Goal: Find specific page/section: Find specific page/section

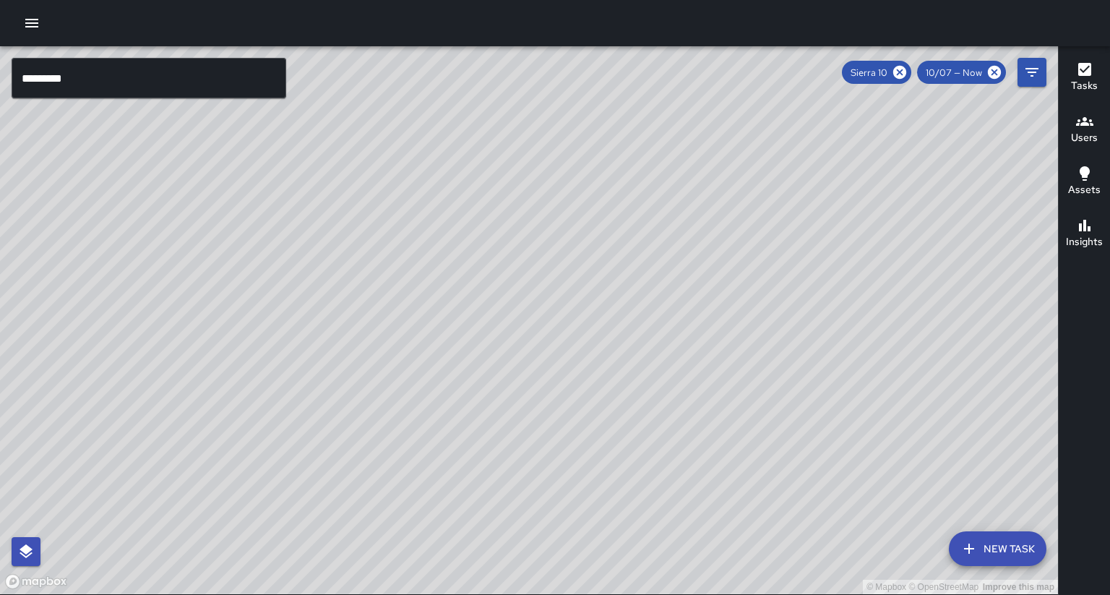
scroll to position [1848, 0]
drag, startPoint x: 176, startPoint y: 354, endPoint x: 533, endPoint y: 337, distance: 356.8
click at [533, 337] on div "© Mapbox © OpenStreetMap Improve this map" at bounding box center [529, 320] width 1058 height 548
click at [1089, 217] on icon "button" at bounding box center [1084, 225] width 17 height 17
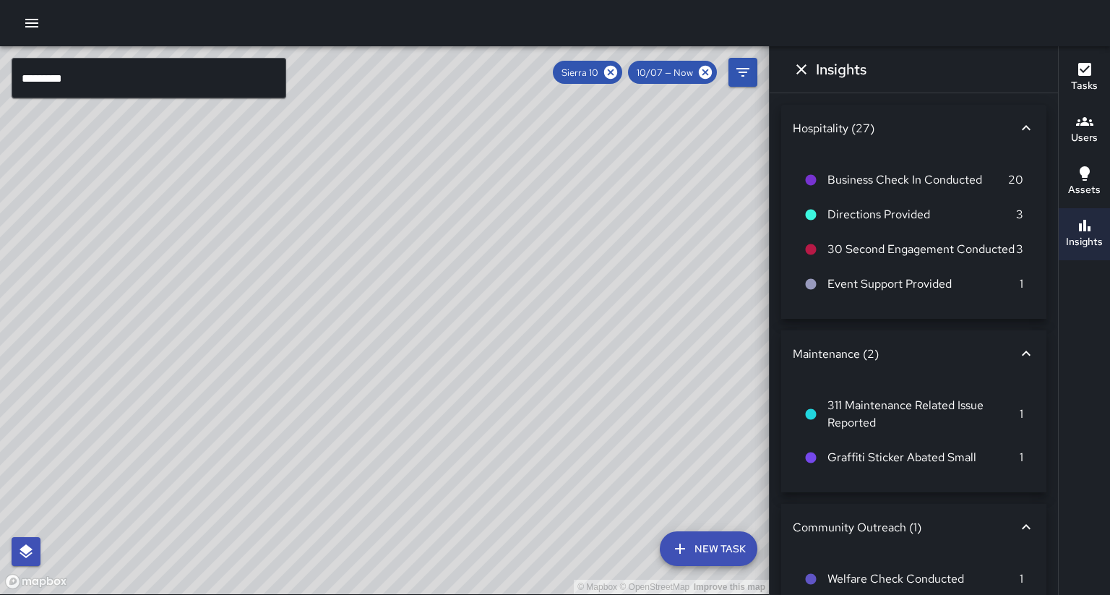
scroll to position [0, 0]
drag, startPoint x: 479, startPoint y: 228, endPoint x: 556, endPoint y: 213, distance: 78.0
click at [556, 213] on div "© Mapbox © OpenStreetMap Improve this map" at bounding box center [384, 320] width 769 height 548
click at [791, 69] on button "Dismiss" at bounding box center [801, 69] width 29 height 29
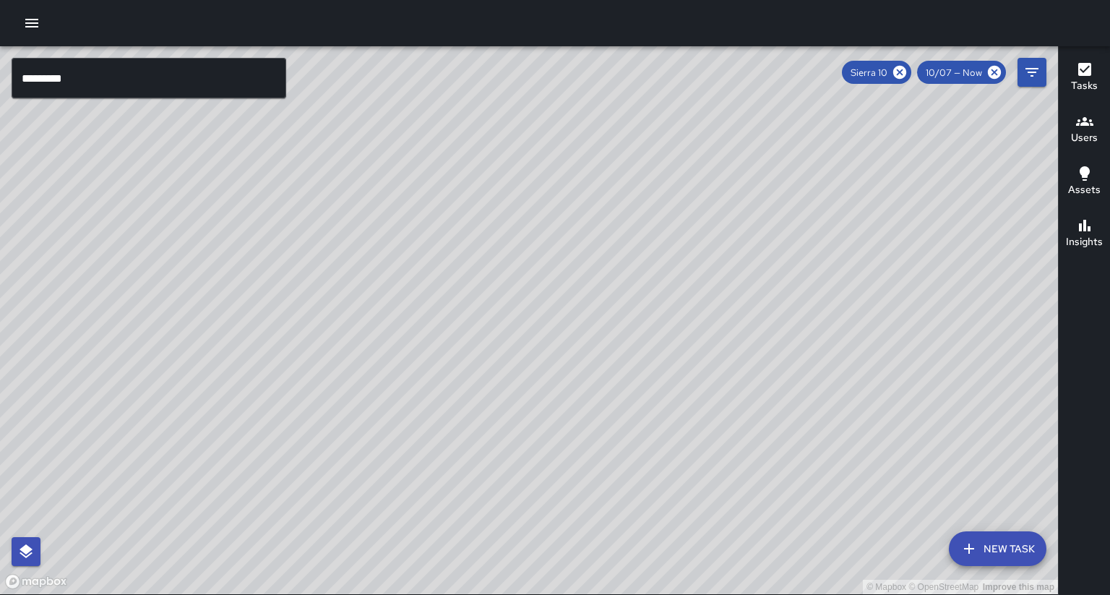
drag, startPoint x: 471, startPoint y: 288, endPoint x: 386, endPoint y: 296, distance: 85.7
click at [422, 317] on div "© Mapbox © OpenStreetMap Improve this map" at bounding box center [529, 320] width 1058 height 548
drag, startPoint x: 529, startPoint y: 296, endPoint x: 434, endPoint y: 305, distance: 95.8
click at [434, 305] on div "© Mapbox © OpenStreetMap Improve this map" at bounding box center [529, 320] width 1058 height 548
click at [92, 74] on input "*********" at bounding box center [149, 78] width 275 height 40
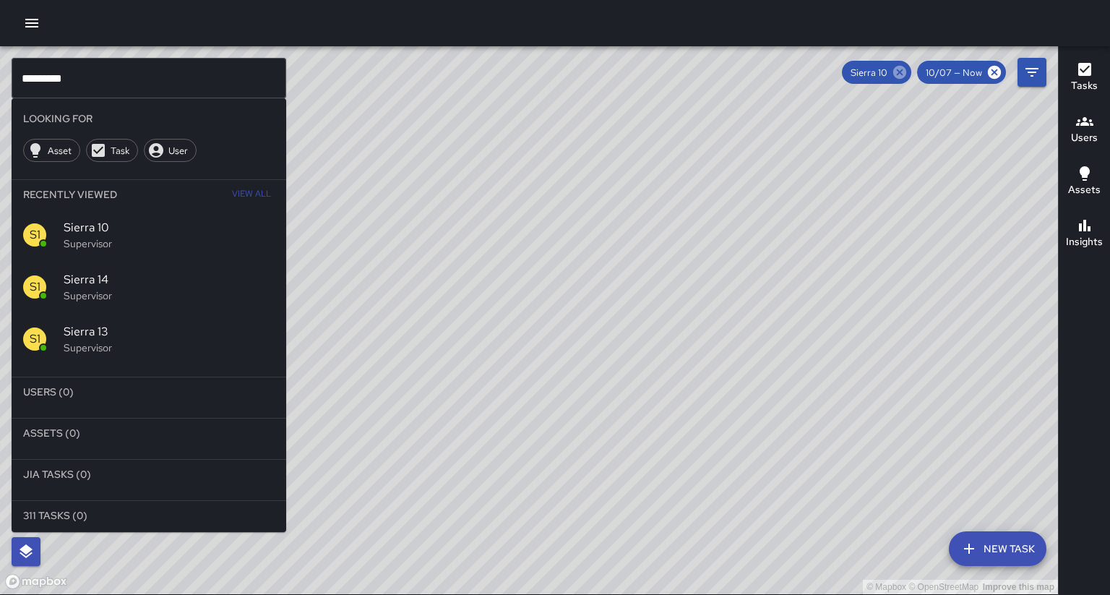
click at [906, 72] on icon at bounding box center [899, 72] width 13 height 13
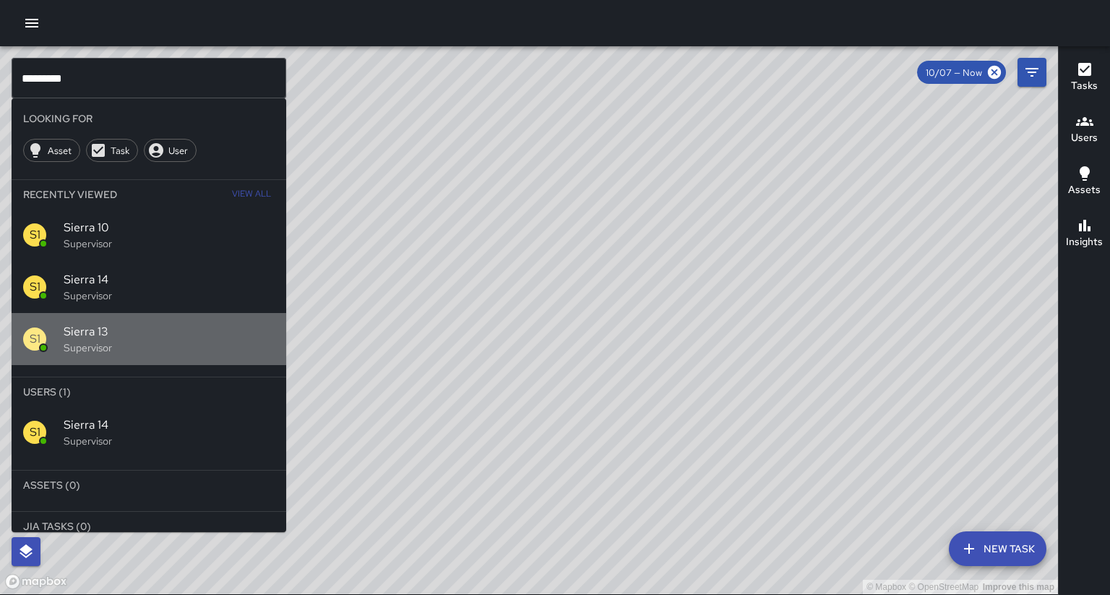
click at [121, 340] on p "Supervisor" at bounding box center [169, 347] width 211 height 14
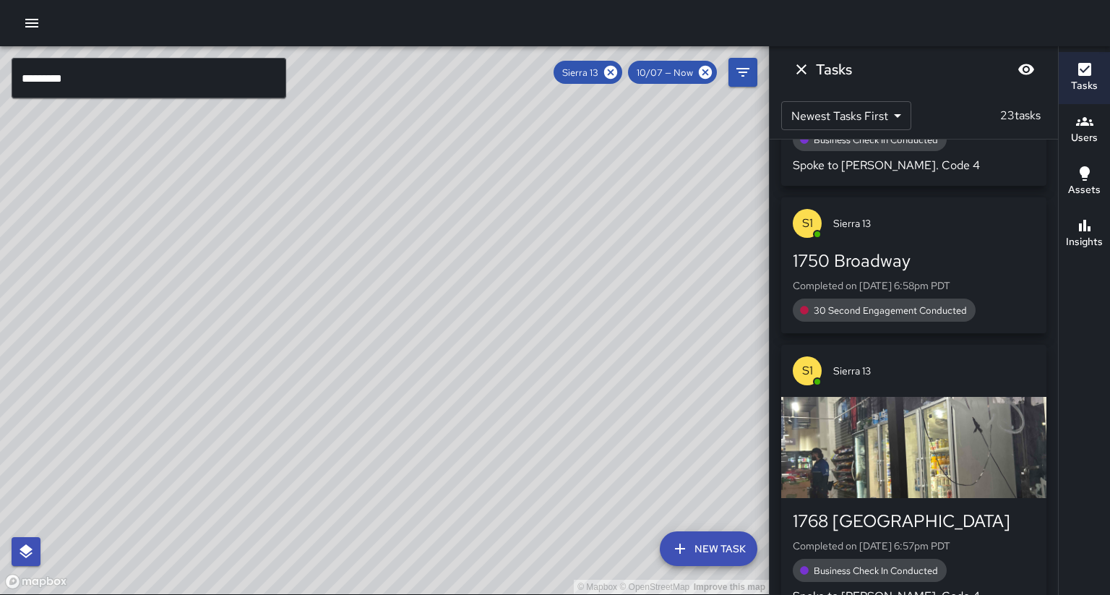
drag, startPoint x: 161, startPoint y: 308, endPoint x: 340, endPoint y: 280, distance: 181.3
click at [340, 280] on div "© Mapbox © OpenStreetMap Improve this map" at bounding box center [384, 320] width 769 height 548
drag, startPoint x: 257, startPoint y: 278, endPoint x: 318, endPoint y: 240, distance: 72.0
drag, startPoint x: 300, startPoint y: 302, endPoint x: 314, endPoint y: 295, distance: 15.5
click at [319, 295] on div "© Mapbox © OpenStreetMap Improve this map" at bounding box center [384, 320] width 769 height 548
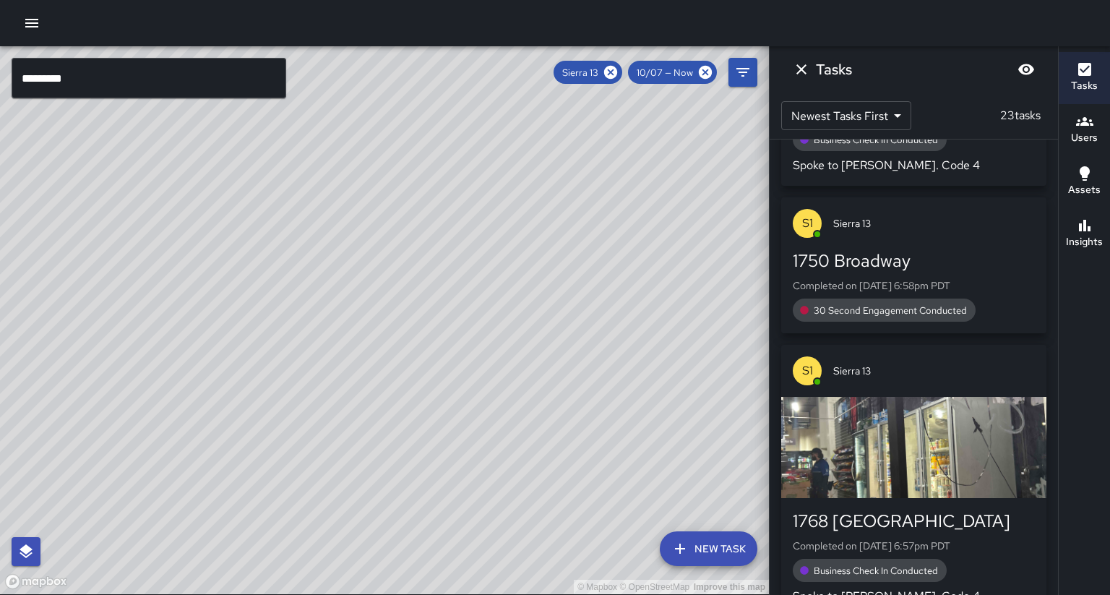
drag, startPoint x: 153, startPoint y: 338, endPoint x: 140, endPoint y: 312, distance: 29.4
click at [140, 312] on div "© Mapbox © OpenStreetMap Improve this map" at bounding box center [384, 320] width 769 height 548
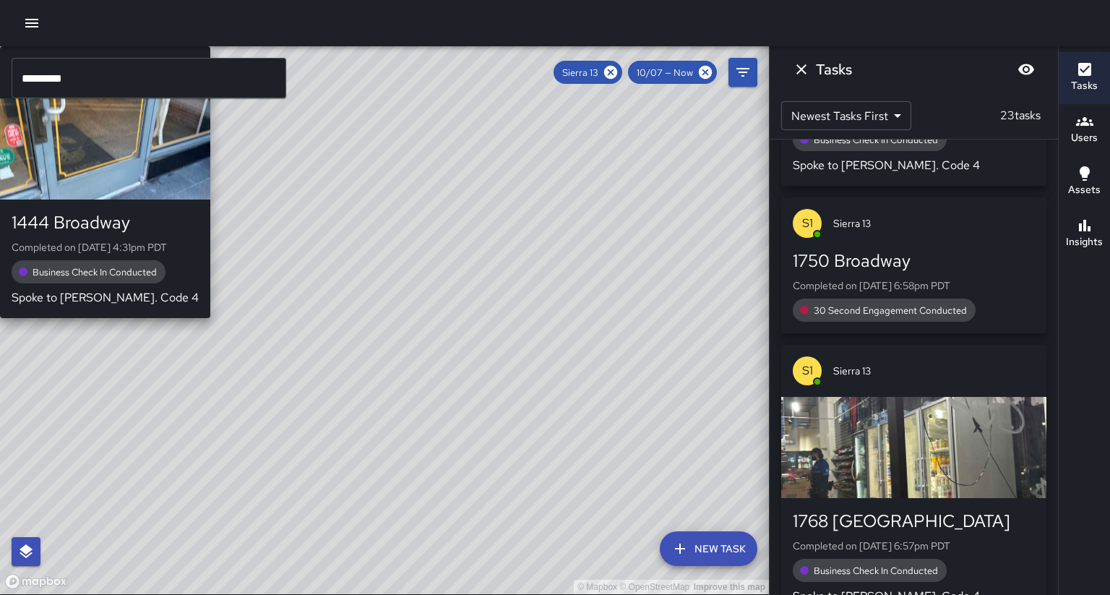
drag, startPoint x: 341, startPoint y: 319, endPoint x: 165, endPoint y: 338, distance: 177.4
click at [165, 338] on div "© Mapbox © OpenStreetMap Improve this map S1 Sierra 13 [STREET_ADDRESS] Complet…" at bounding box center [384, 320] width 769 height 548
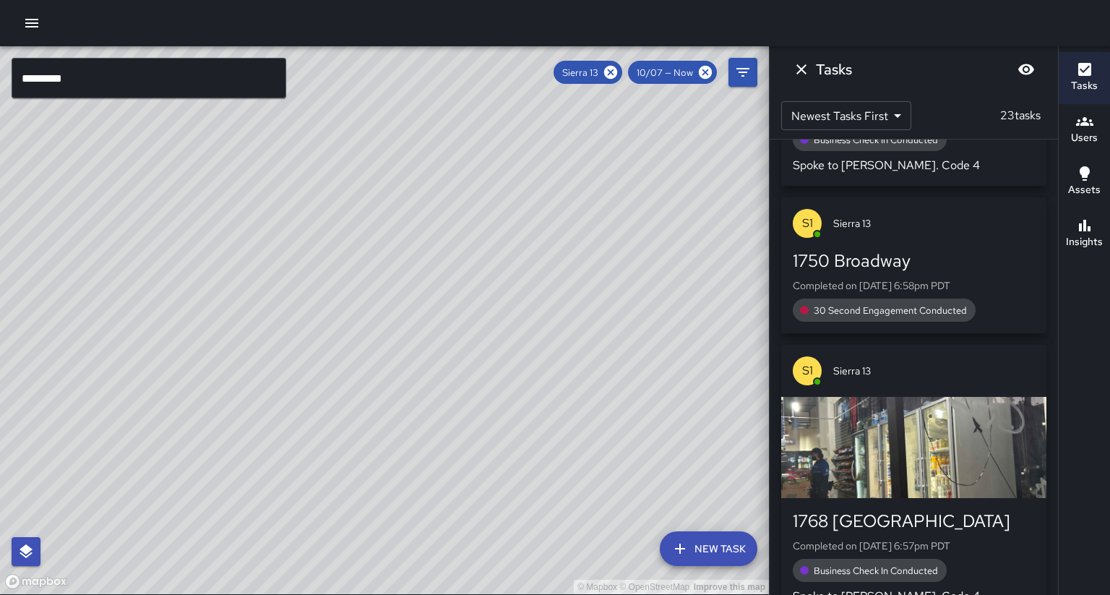
drag, startPoint x: 220, startPoint y: 373, endPoint x: 318, endPoint y: 376, distance: 97.6
click at [318, 376] on div "© Mapbox © OpenStreetMap Improve this map" at bounding box center [384, 320] width 769 height 548
drag, startPoint x: 325, startPoint y: 370, endPoint x: 234, endPoint y: 418, distance: 102.8
click at [234, 418] on div "© Mapbox © OpenStreetMap Improve this map" at bounding box center [384, 320] width 769 height 548
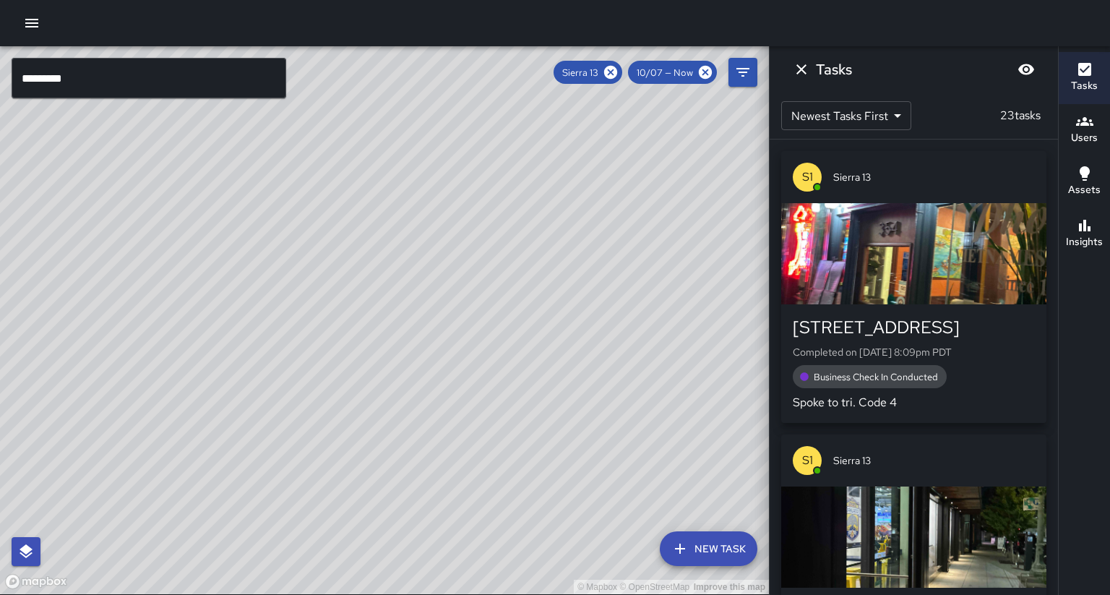
click at [1103, 234] on button "Insights" at bounding box center [1084, 234] width 51 height 52
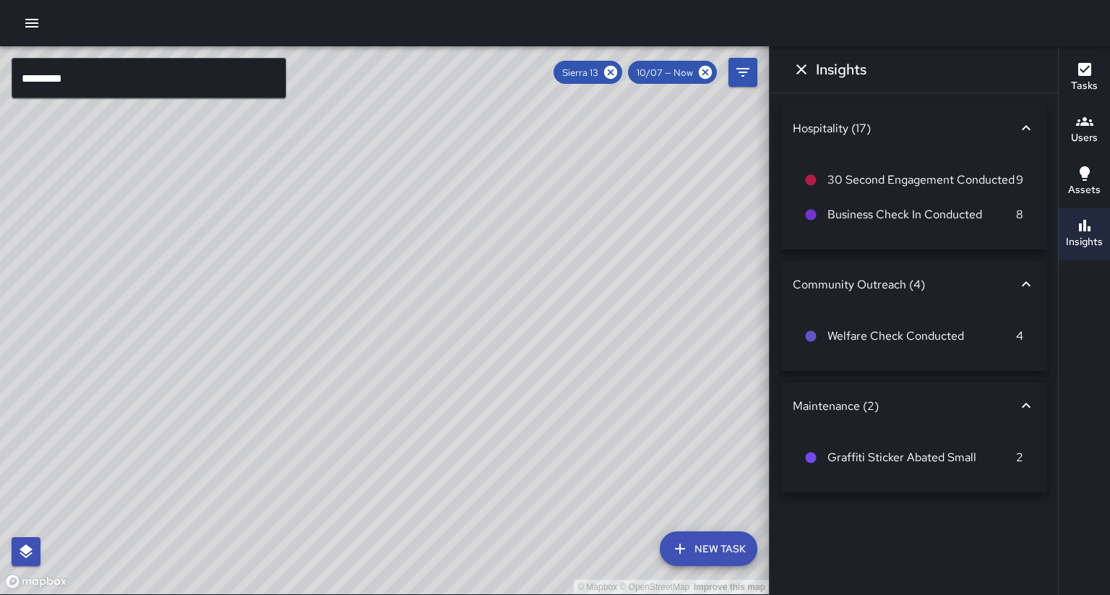
click at [810, 74] on button "Dismiss" at bounding box center [801, 69] width 29 height 29
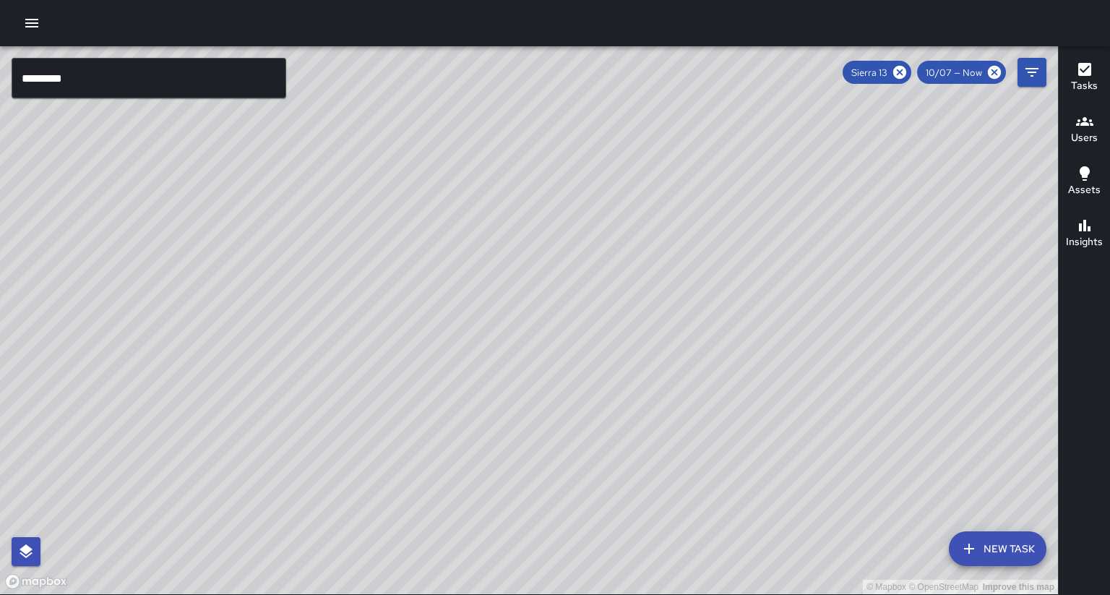
drag, startPoint x: 547, startPoint y: 302, endPoint x: 478, endPoint y: 319, distance: 71.4
click at [478, 319] on div "© Mapbox © OpenStreetMap Improve this map" at bounding box center [529, 320] width 1058 height 548
drag, startPoint x: 355, startPoint y: 236, endPoint x: 317, endPoint y: 280, distance: 57.9
click at [317, 280] on div "© Mapbox © OpenStreetMap Improve this map" at bounding box center [529, 320] width 1058 height 548
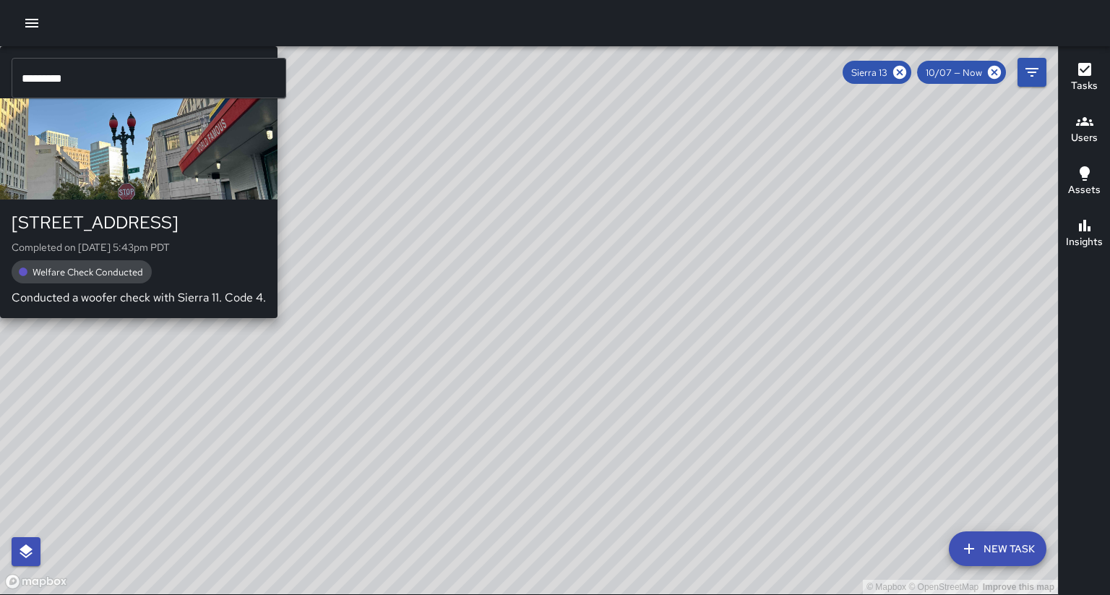
click at [143, 364] on div "© Mapbox © OpenStreetMap Improve this map S1 Sierra 13 [STREET_ADDRESS] Complet…" at bounding box center [529, 320] width 1058 height 548
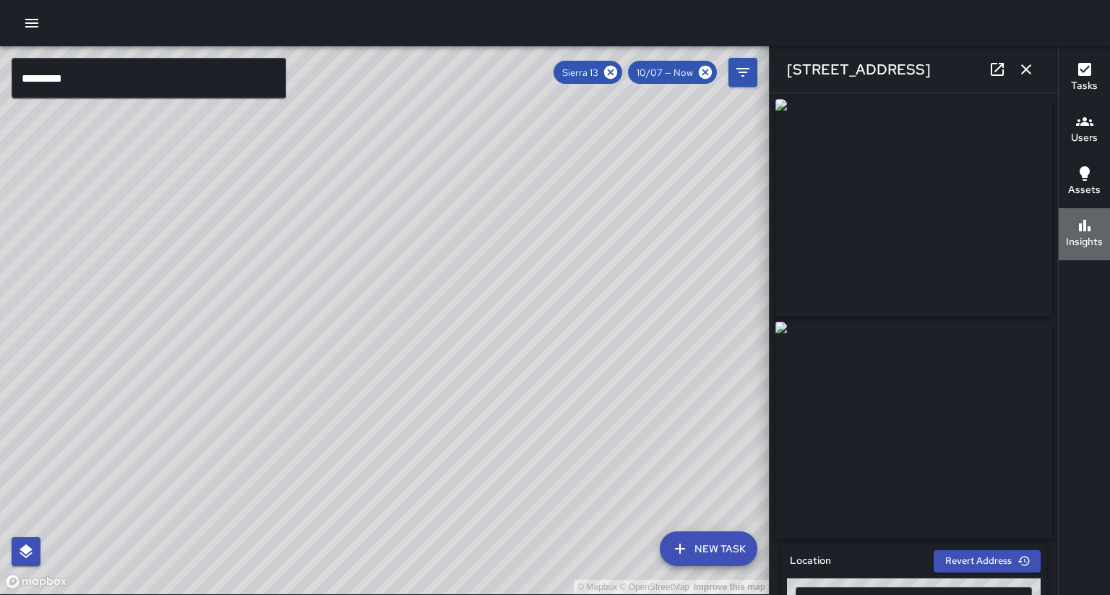
click at [1110, 224] on button "Insights" at bounding box center [1084, 234] width 51 height 52
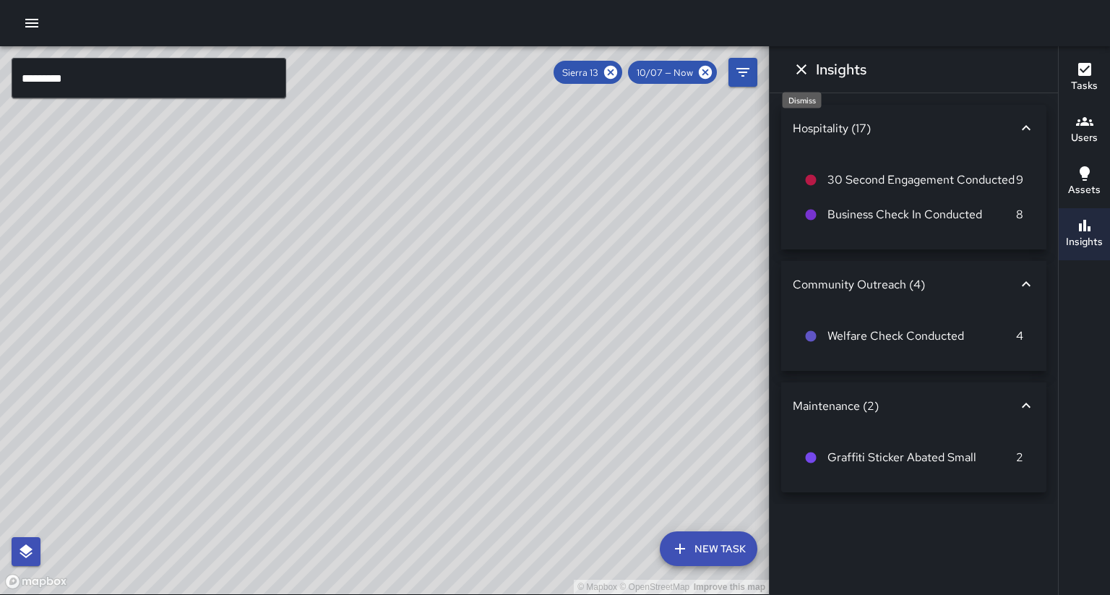
click at [802, 74] on icon "Dismiss" at bounding box center [801, 69] width 17 height 17
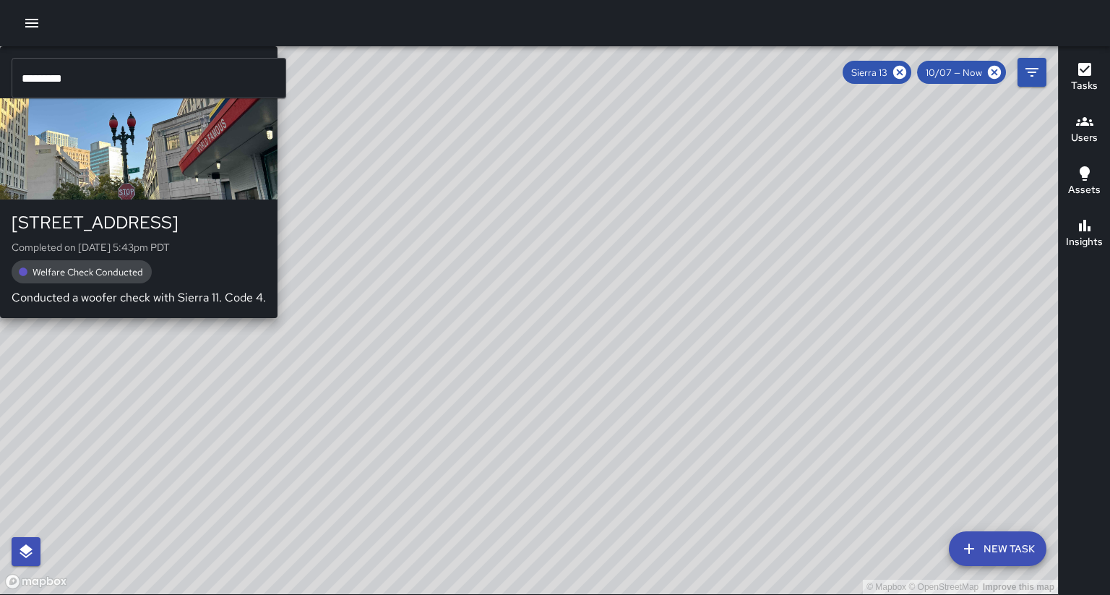
click at [527, 323] on div "© Mapbox © OpenStreetMap Improve this map S1 Sierra 13 [STREET_ADDRESS] Complet…" at bounding box center [529, 320] width 1058 height 548
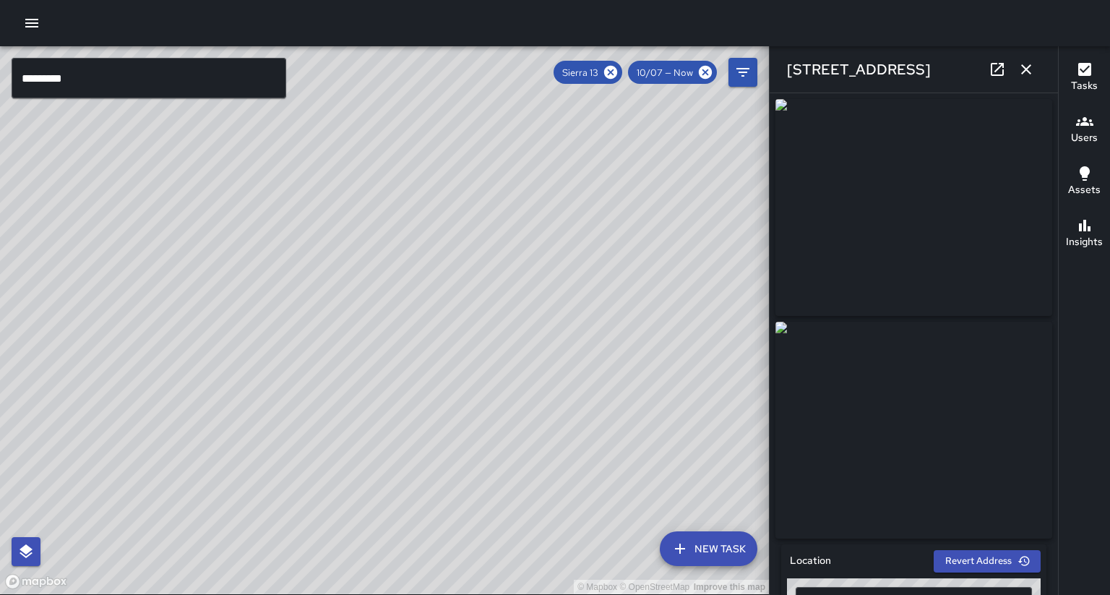
type input "**********"
click at [1015, 442] on img at bounding box center [914, 430] width 277 height 217
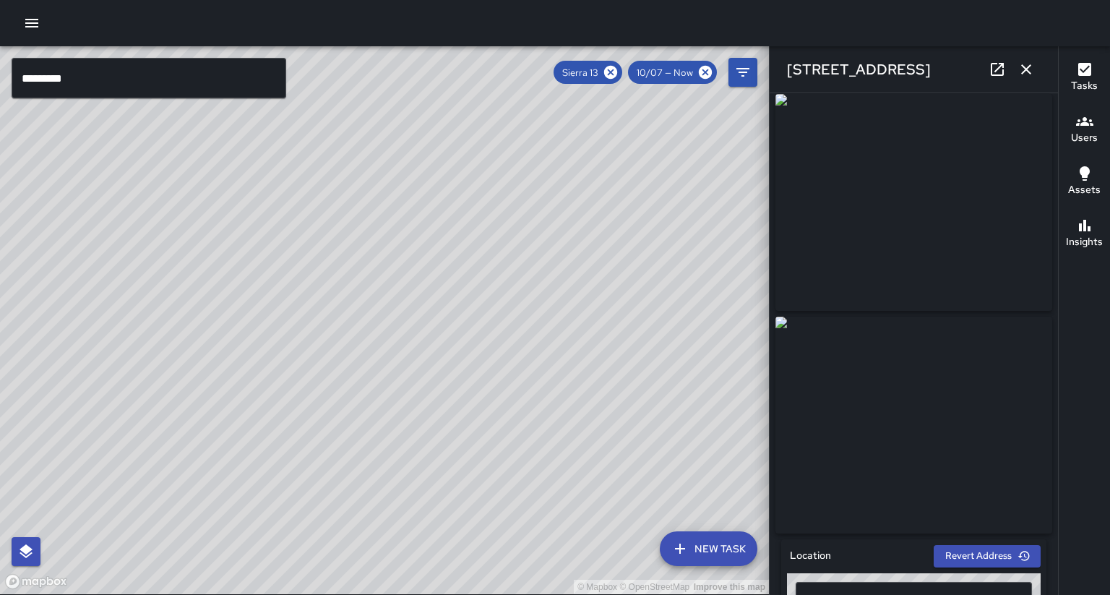
click at [1005, 72] on icon at bounding box center [997, 69] width 17 height 17
drag, startPoint x: 503, startPoint y: 214, endPoint x: 442, endPoint y: 168, distance: 76.3
click at [442, 168] on div "© Mapbox © OpenStreetMap Improve this map" at bounding box center [384, 320] width 769 height 548
drag, startPoint x: 596, startPoint y: 287, endPoint x: 454, endPoint y: 263, distance: 143.7
click at [454, 263] on div "© Mapbox © OpenStreetMap Improve this map" at bounding box center [384, 320] width 769 height 548
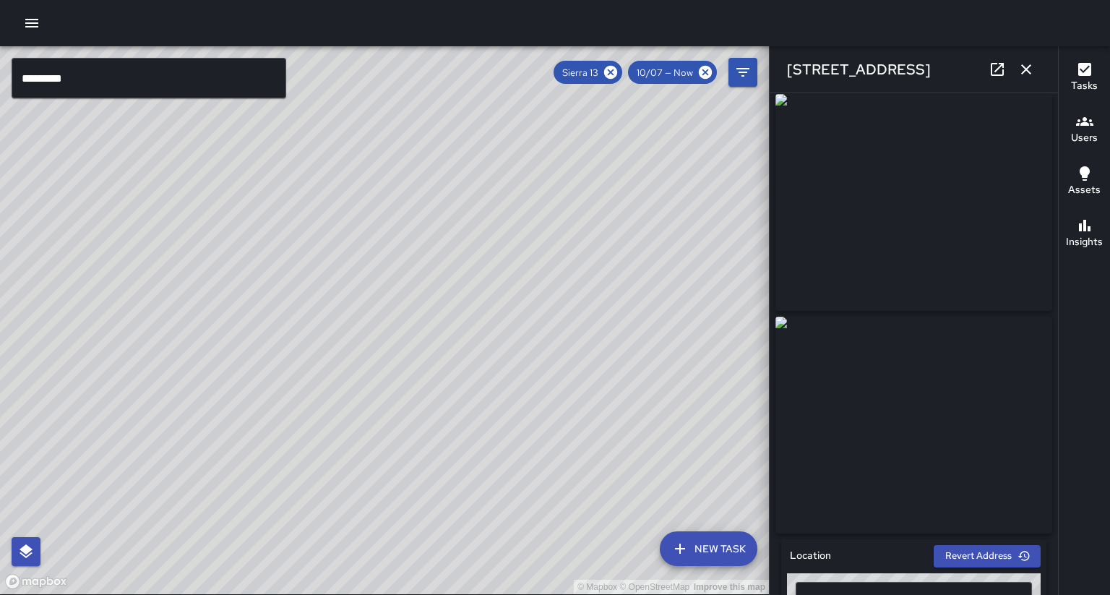
drag, startPoint x: 529, startPoint y: 286, endPoint x: 375, endPoint y: 313, distance: 156.3
click at [375, 313] on div "© Mapbox © OpenStreetMap Improve this map" at bounding box center [384, 320] width 769 height 548
click at [617, 73] on icon at bounding box center [610, 72] width 13 height 13
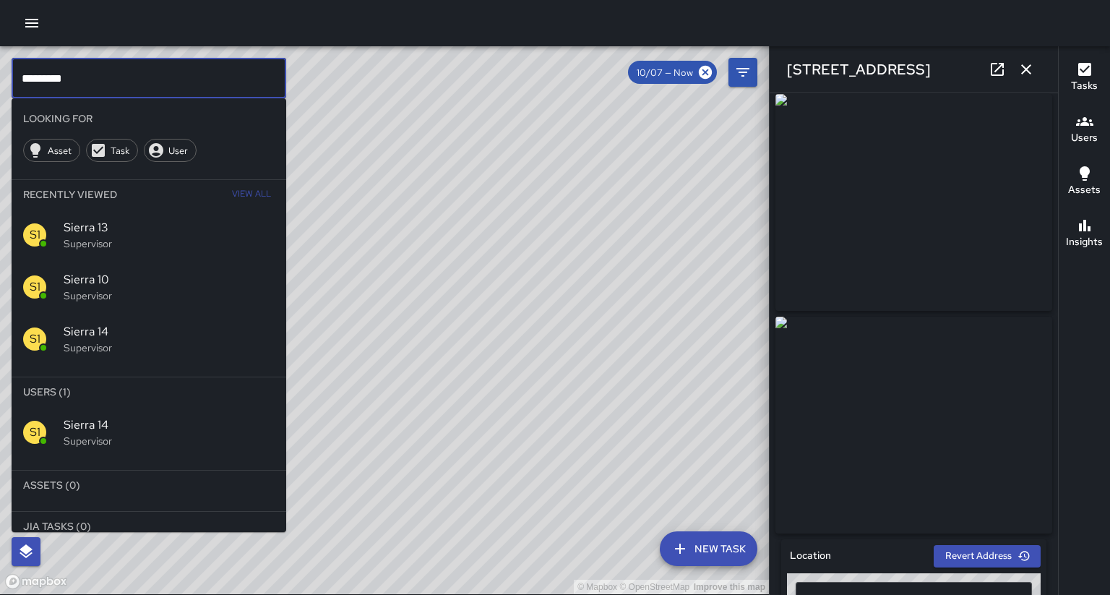
click at [184, 78] on input "*********" at bounding box center [149, 78] width 275 height 40
click at [148, 280] on div "S1 Sierra 10 Supervisor" at bounding box center [149, 287] width 275 height 52
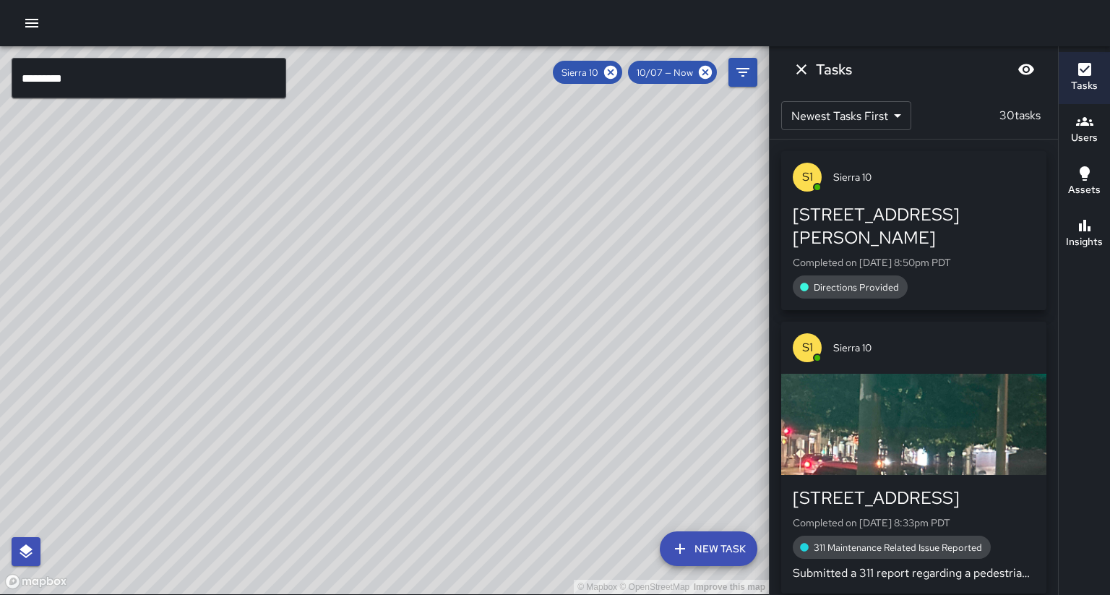
drag, startPoint x: 249, startPoint y: 249, endPoint x: 256, endPoint y: 246, distance: 8.1
click at [256, 246] on div "© Mapbox © OpenStreetMap Improve this map" at bounding box center [384, 320] width 769 height 548
click at [243, 254] on div "© Mapbox © OpenStreetMap Improve this map S1 Sierra [GEOGRAPHIC_DATA][STREET_AD…" at bounding box center [384, 320] width 769 height 548
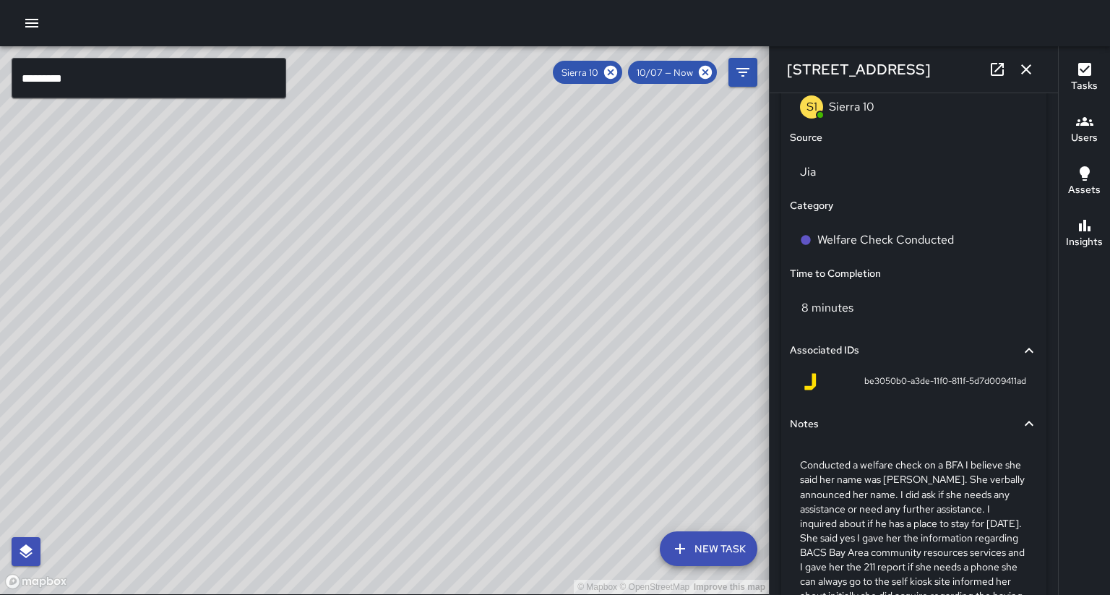
scroll to position [921, 0]
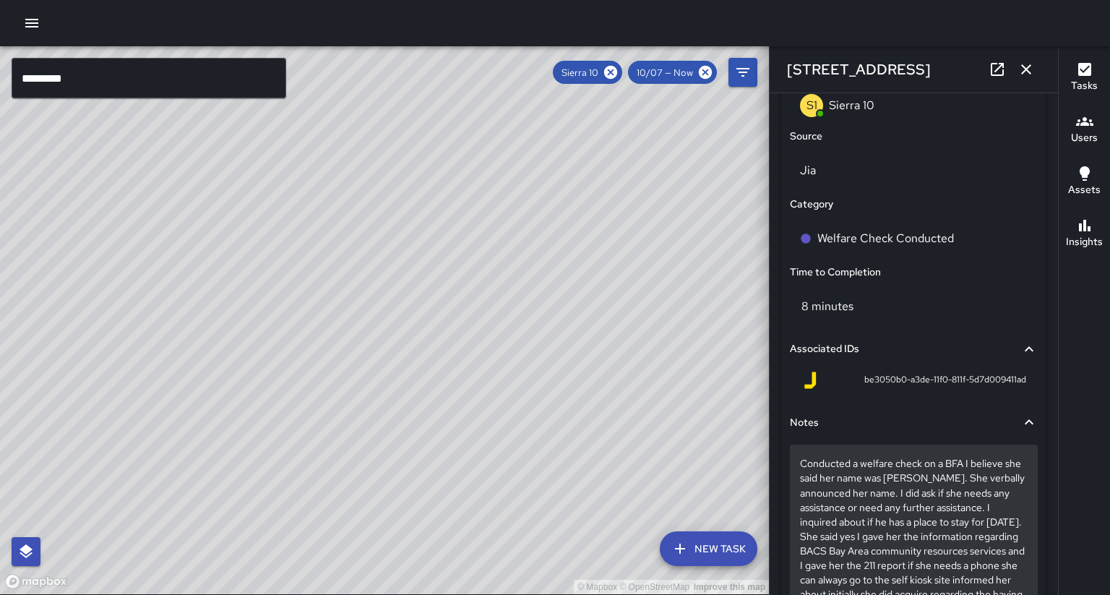
click at [912, 466] on p "Conducted a welfare check on a BFA I believe she said her name was [PERSON_NAME…" at bounding box center [914, 571] width 228 height 231
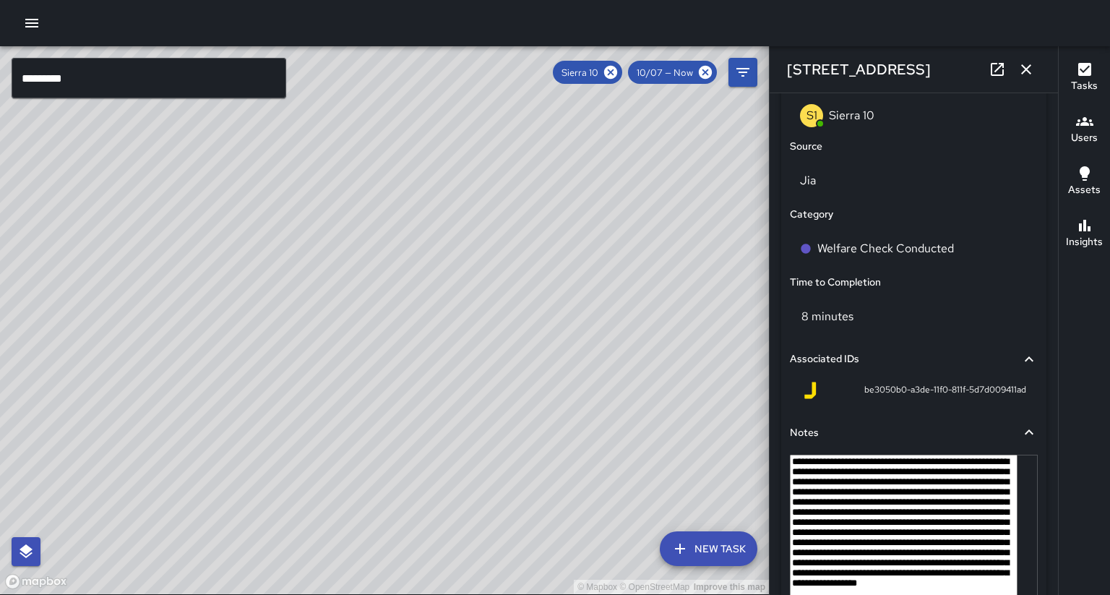
scroll to position [911, 0]
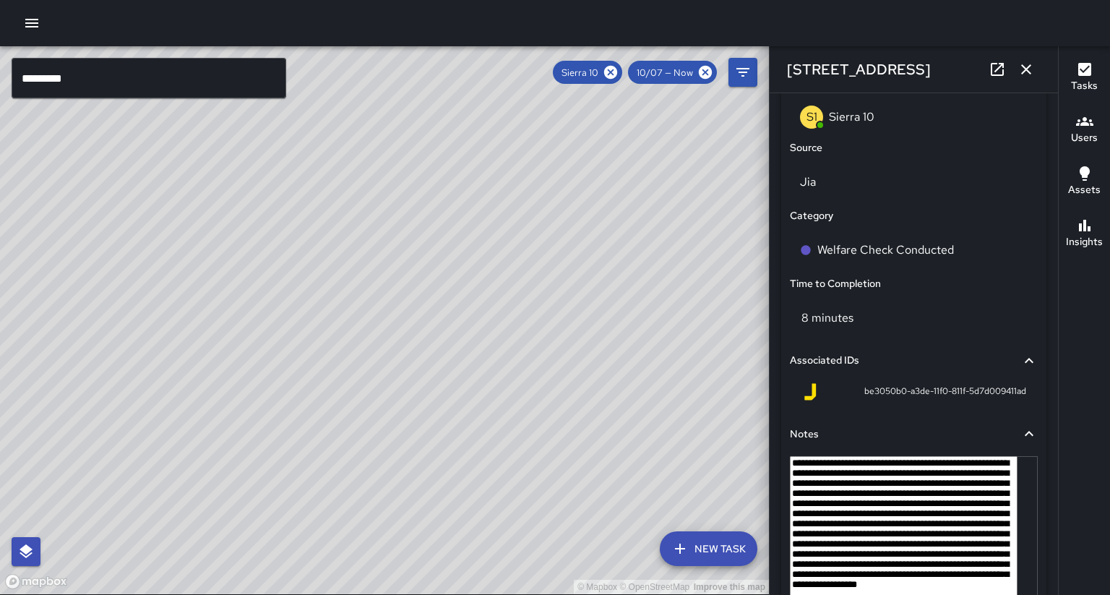
drag, startPoint x: 911, startPoint y: 481, endPoint x: 931, endPoint y: 479, distance: 20.4
click at [911, 481] on textarea "**********" at bounding box center [904, 531] width 228 height 150
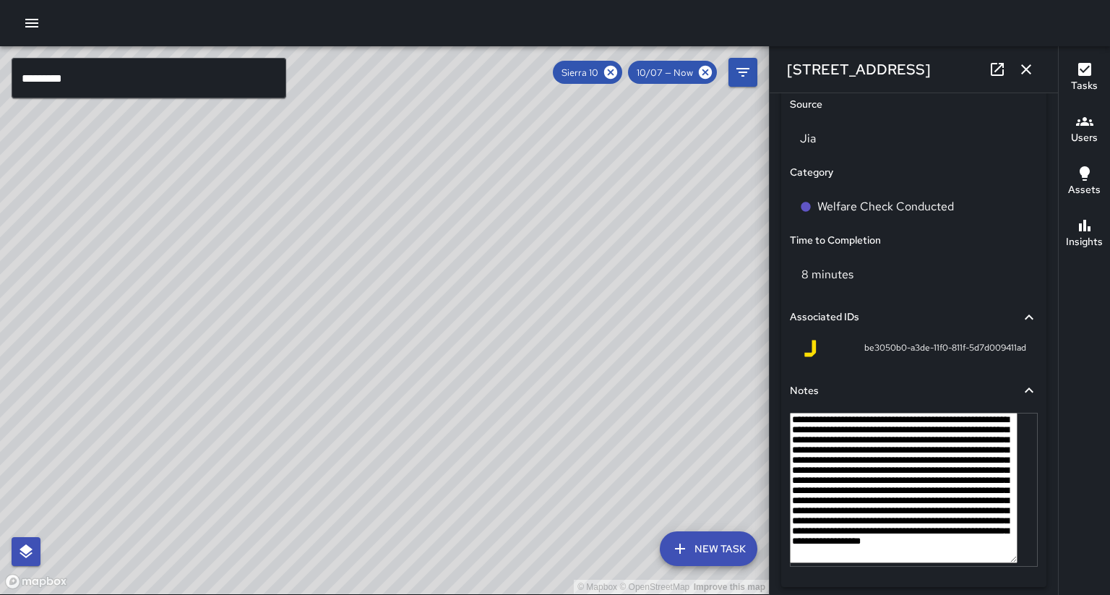
scroll to position [969, 0]
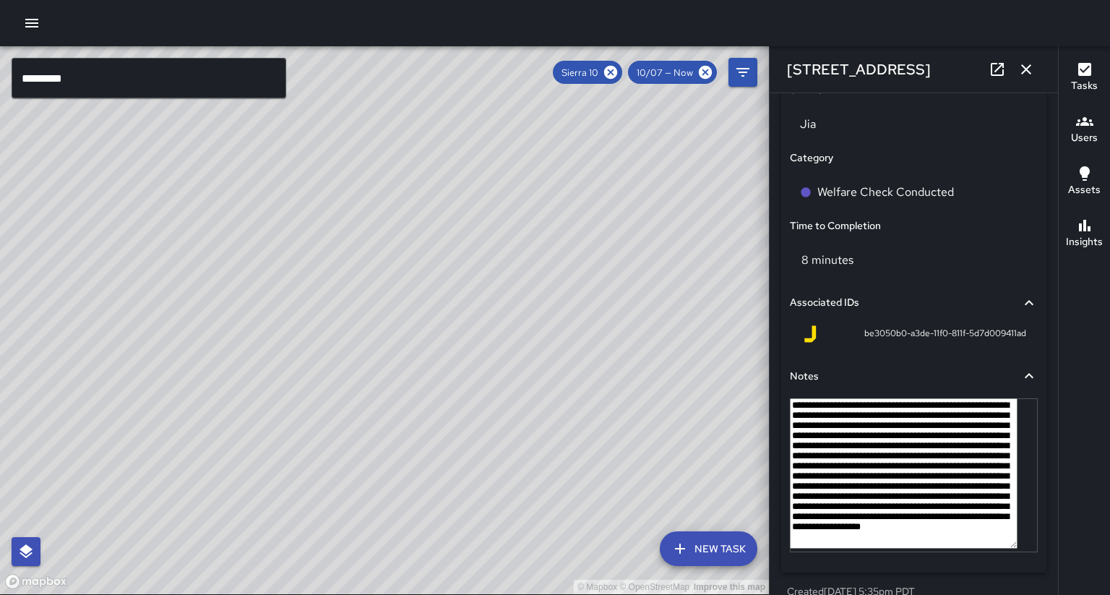
click at [883, 483] on textarea "**********" at bounding box center [904, 473] width 228 height 150
click at [879, 481] on textarea "**********" at bounding box center [904, 473] width 228 height 150
drag, startPoint x: 879, startPoint y: 481, endPoint x: 983, endPoint y: 470, distance: 104.7
click at [983, 470] on textarea "**********" at bounding box center [904, 473] width 228 height 150
click at [1002, 502] on textarea "**********" at bounding box center [904, 473] width 228 height 150
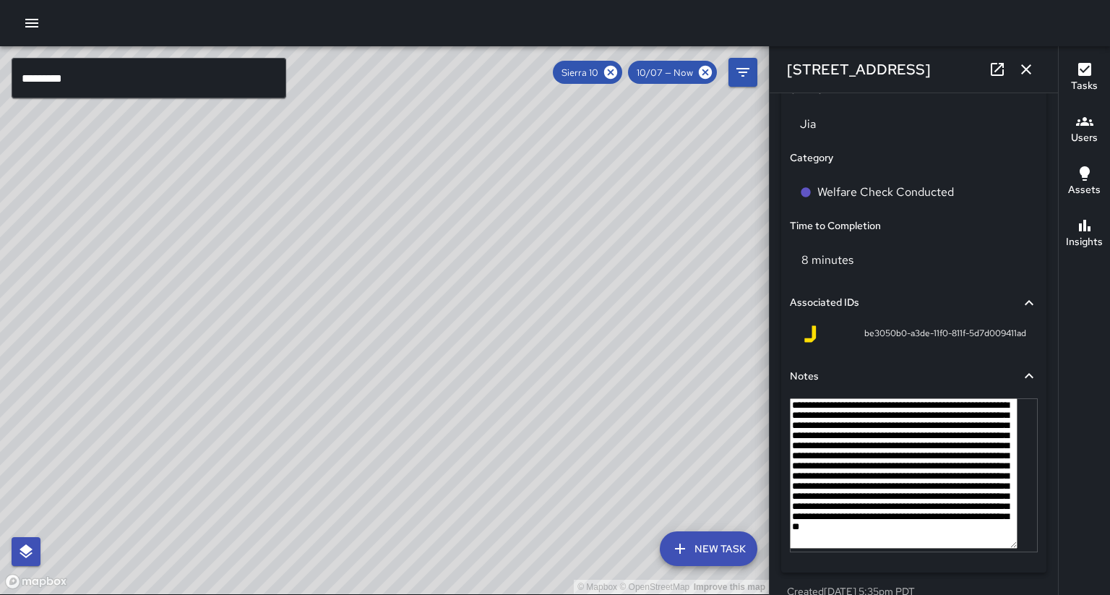
click at [869, 529] on textarea "**********" at bounding box center [904, 473] width 228 height 150
click at [963, 513] on textarea "**********" at bounding box center [904, 473] width 228 height 150
type textarea "**********"
click at [969, 515] on textarea "**********" at bounding box center [904, 473] width 228 height 150
click at [950, 526] on textarea "**********" at bounding box center [904, 473] width 228 height 150
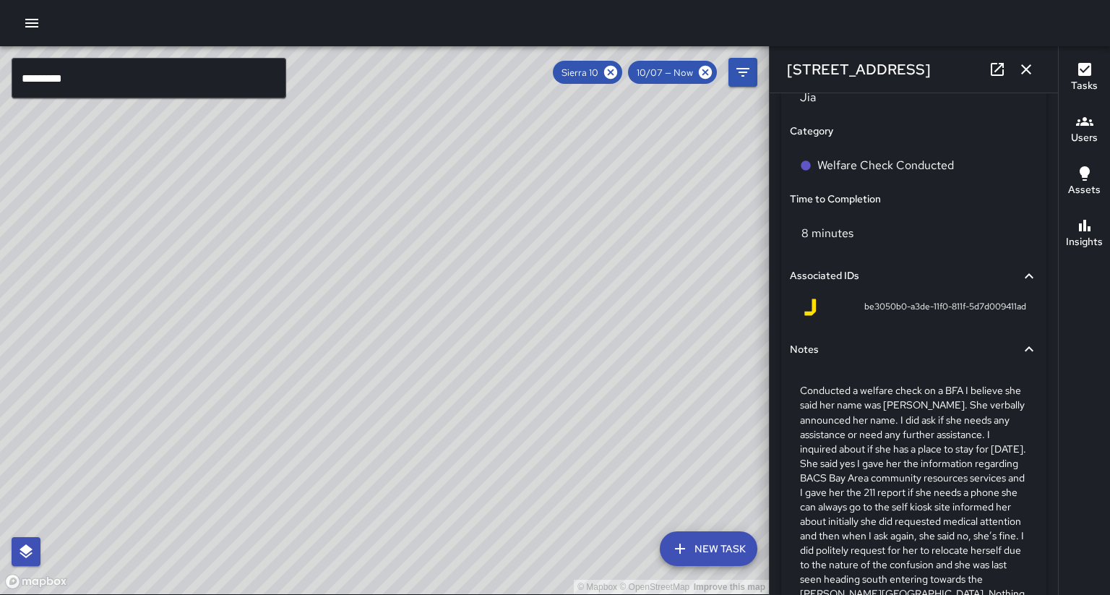
scroll to position [0, 0]
click at [1031, 80] on button "button" at bounding box center [1026, 69] width 29 height 29
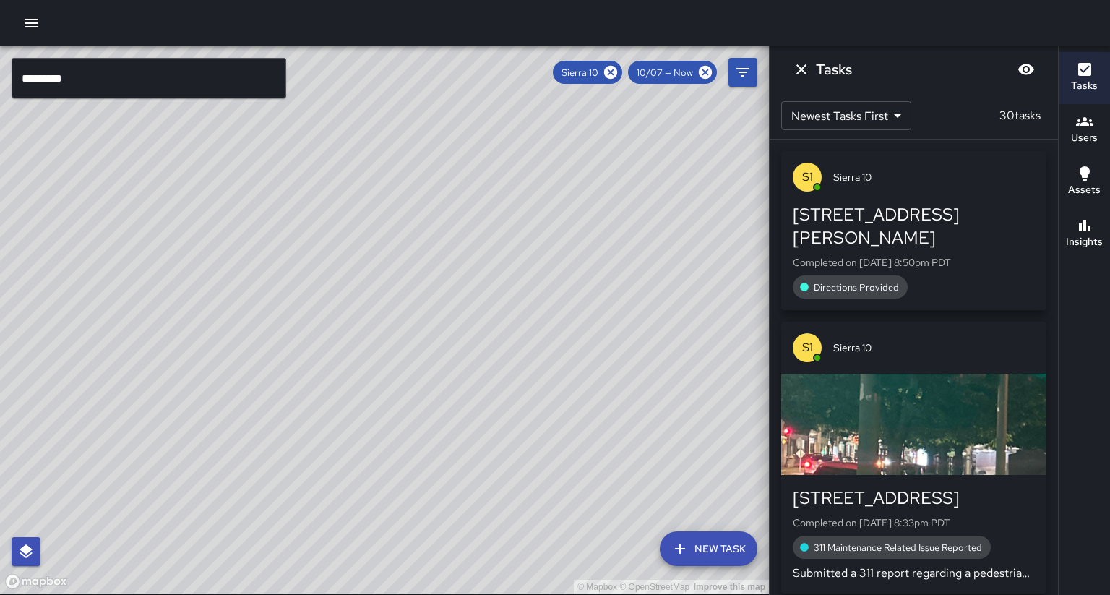
drag, startPoint x: 672, startPoint y: 277, endPoint x: 434, endPoint y: 242, distance: 241.0
click at [434, 242] on div "© Mapbox © OpenStreetMap Improve this map" at bounding box center [384, 320] width 769 height 548
drag, startPoint x: 481, startPoint y: 254, endPoint x: 240, endPoint y: 246, distance: 240.8
click at [240, 246] on div "© Mapbox © OpenStreetMap Improve this map" at bounding box center [384, 320] width 769 height 548
drag, startPoint x: 473, startPoint y: 276, endPoint x: 617, endPoint y: 111, distance: 218.3
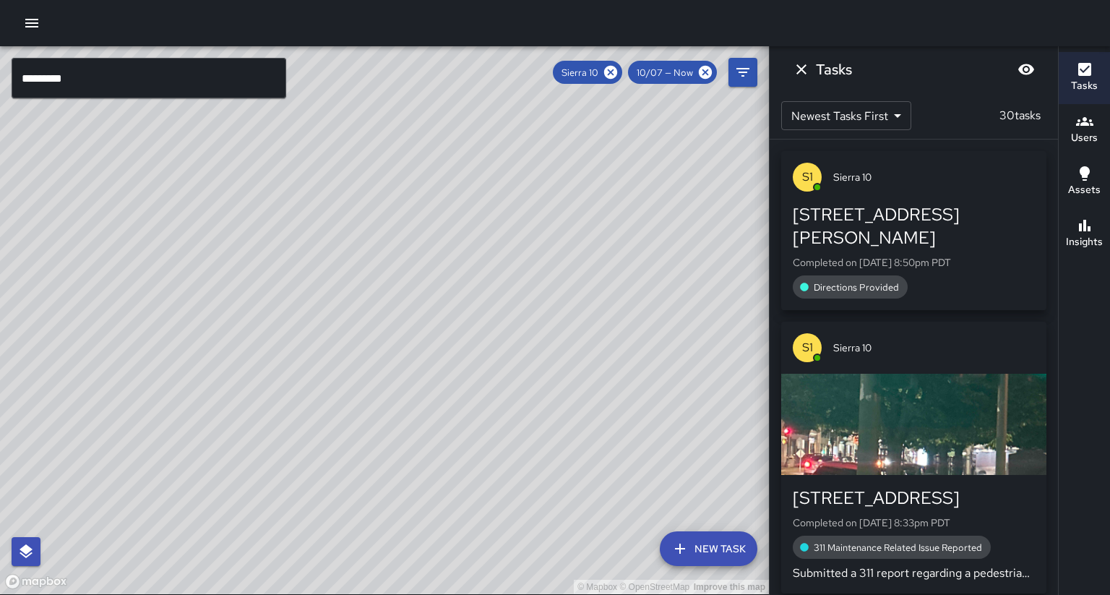
click at [419, 299] on div "© Mapbox © OpenStreetMap Improve this map" at bounding box center [384, 320] width 769 height 548
click at [801, 72] on icon "Dismiss" at bounding box center [801, 69] width 17 height 17
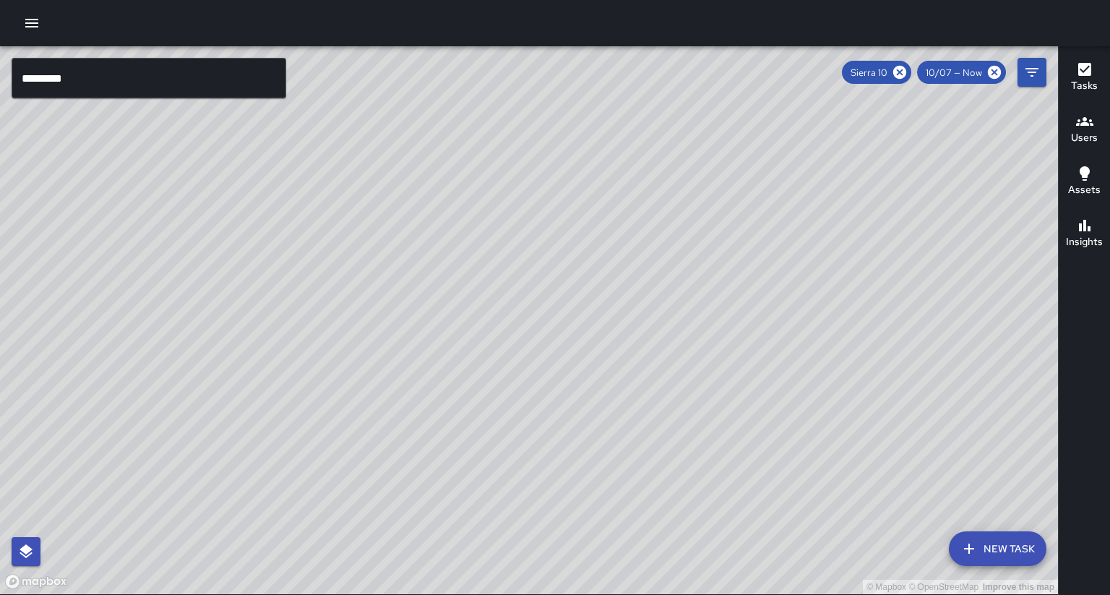
drag, startPoint x: 624, startPoint y: 201, endPoint x: 544, endPoint y: 220, distance: 82.6
click at [551, 231] on div "© Mapbox © OpenStreetMap Improve this map" at bounding box center [529, 320] width 1058 height 548
drag, startPoint x: 515, startPoint y: 226, endPoint x: 507, endPoint y: 222, distance: 8.1
click at [507, 222] on div "© Mapbox © OpenStreetMap Improve this map" at bounding box center [529, 320] width 1058 height 548
click at [137, 87] on input "*********" at bounding box center [149, 78] width 275 height 40
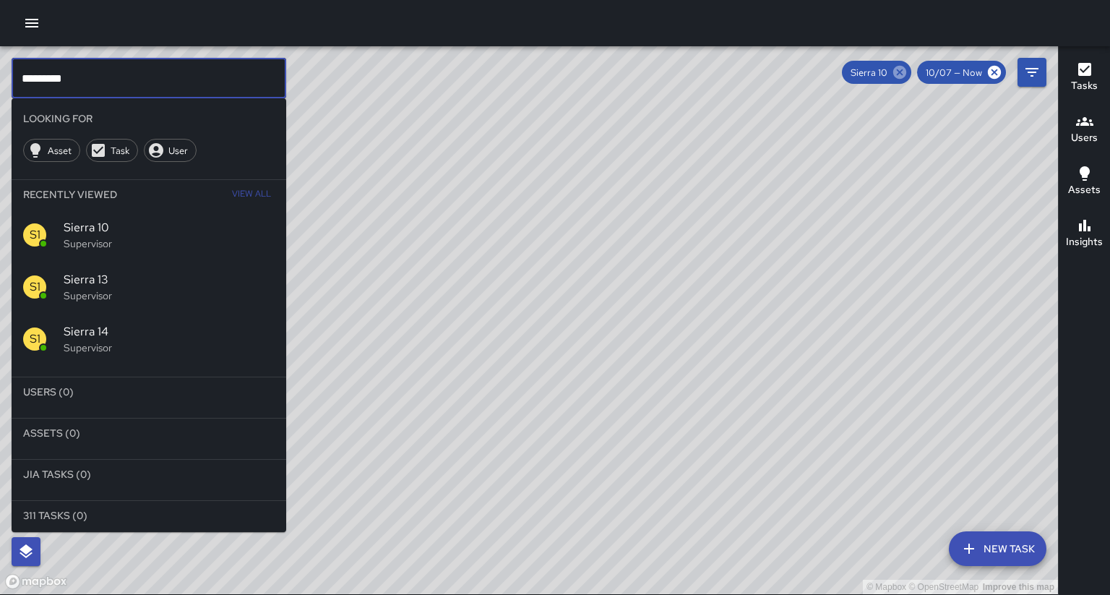
click at [906, 74] on icon at bounding box center [899, 72] width 13 height 13
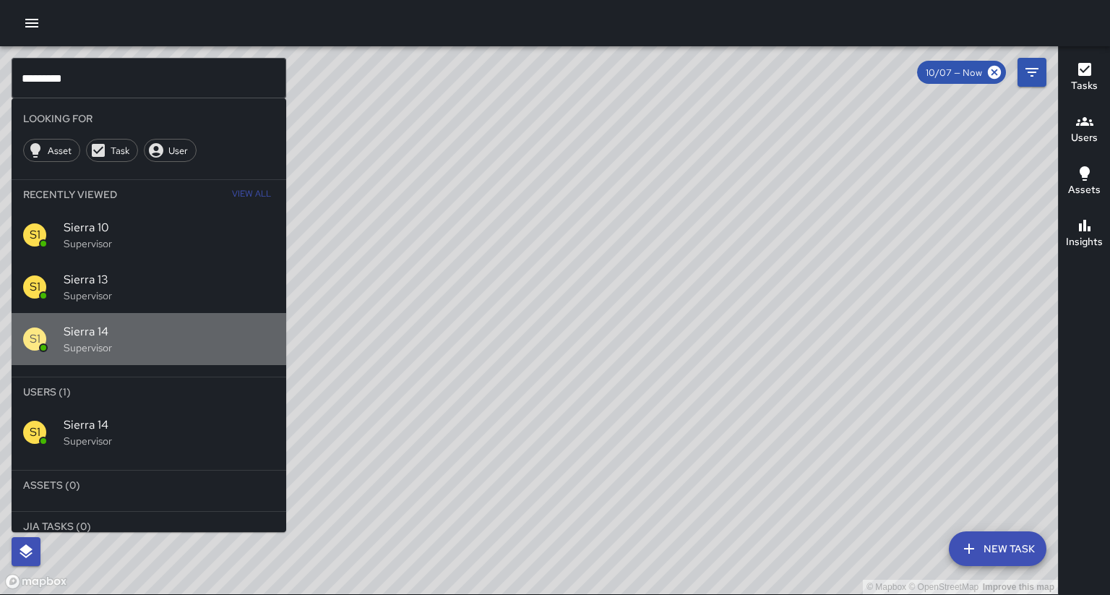
click at [156, 340] on p "Supervisor" at bounding box center [169, 347] width 211 height 14
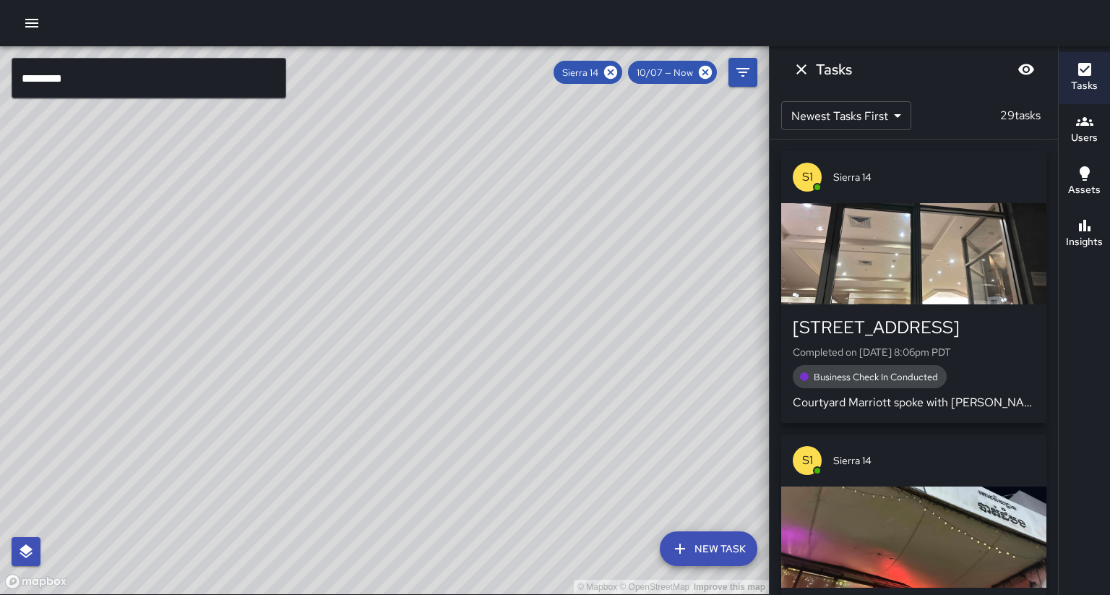
drag, startPoint x: 276, startPoint y: 393, endPoint x: 485, endPoint y: 198, distance: 285.9
click at [485, 198] on div "© Mapbox © OpenStreetMap Improve this map" at bounding box center [384, 320] width 769 height 548
drag, startPoint x: 415, startPoint y: 359, endPoint x: 398, endPoint y: 337, distance: 27.9
click at [398, 337] on div "© Mapbox © OpenStreetMap Improve this map" at bounding box center [384, 320] width 769 height 548
click at [619, 72] on icon at bounding box center [611, 72] width 16 height 16
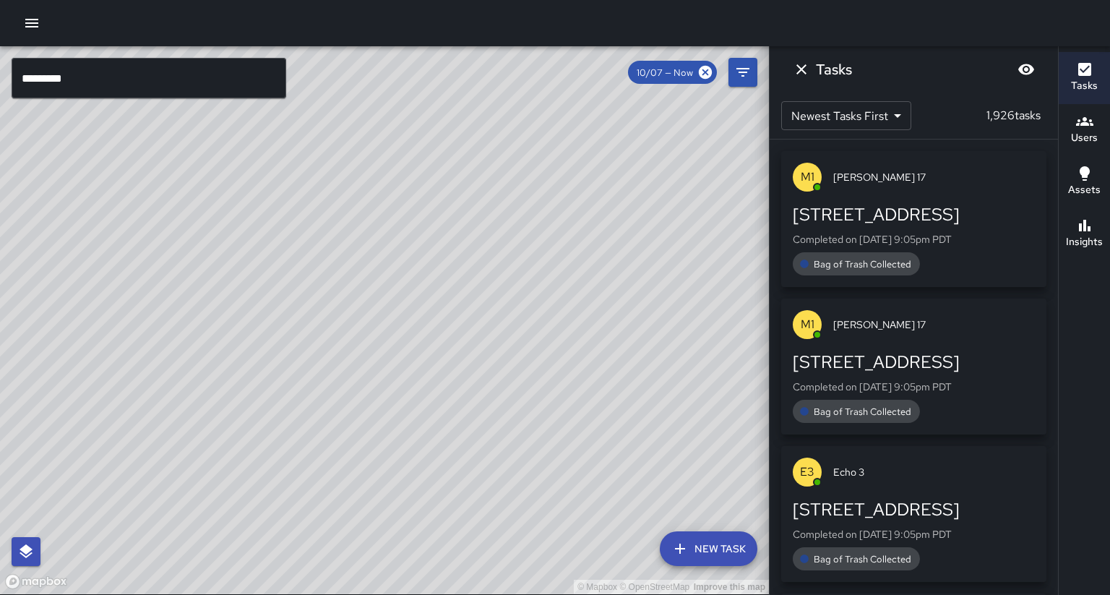
click at [127, 69] on input "*********" at bounding box center [149, 78] width 275 height 40
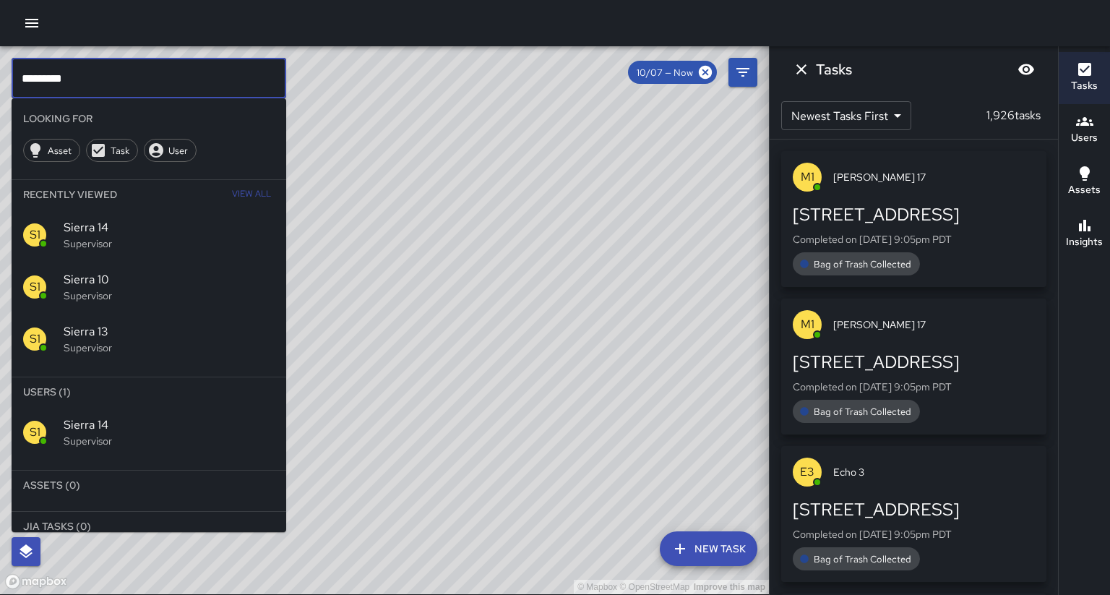
click at [127, 69] on input "*********" at bounding box center [149, 78] width 275 height 40
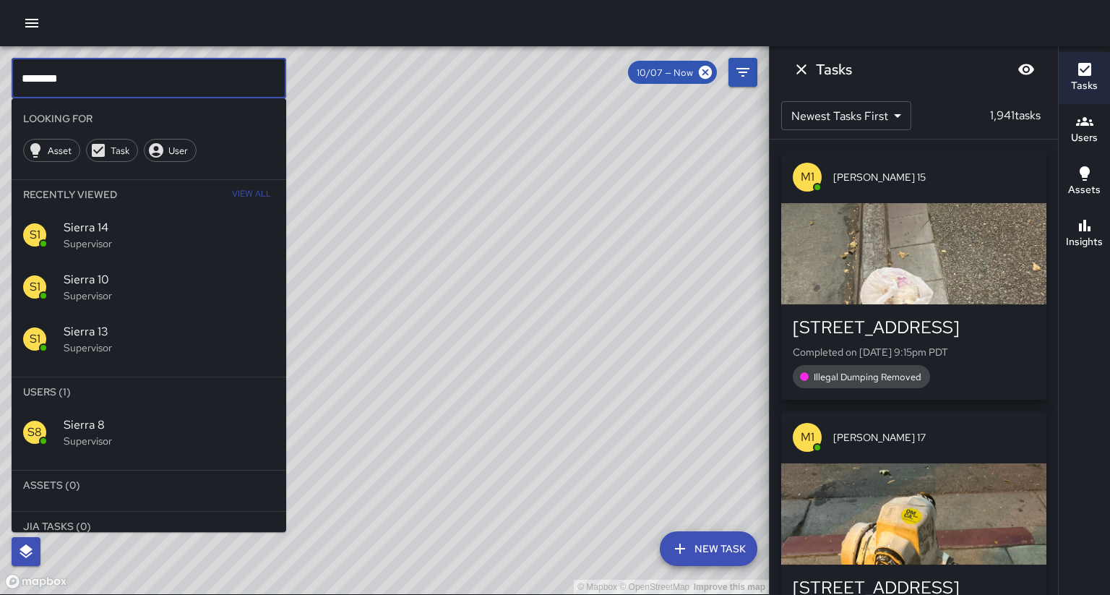
type input "********"
click at [53, 421] on div "S8" at bounding box center [43, 432] width 40 height 23
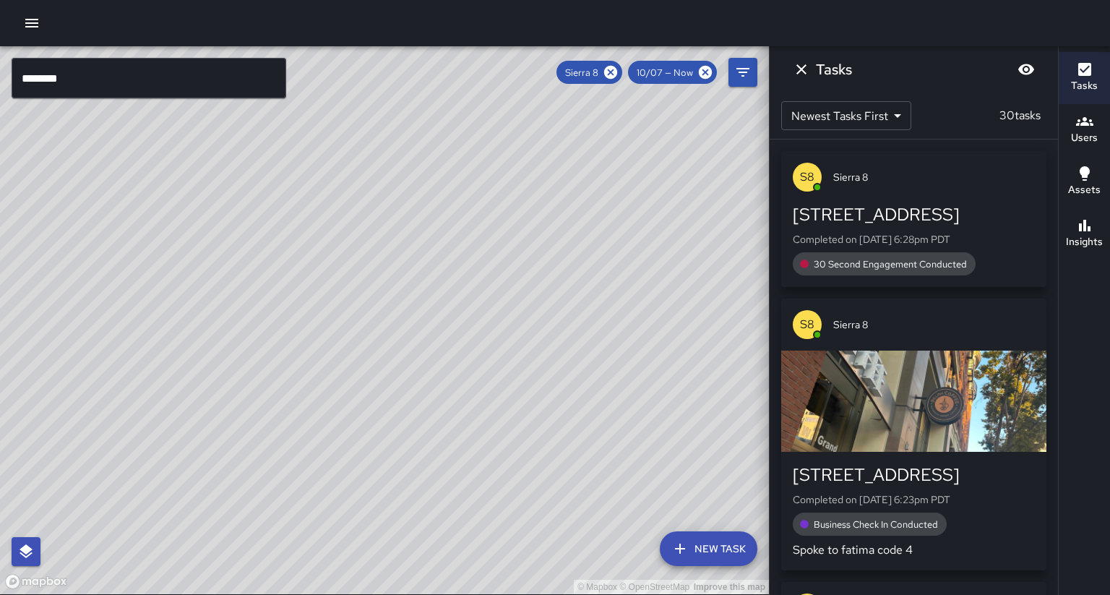
drag, startPoint x: 377, startPoint y: 401, endPoint x: 343, endPoint y: 537, distance: 139.9
click at [343, 537] on div "© Mapbox © OpenStreetMap Improve this map S8 Sierra 8 Supervisor Tasks 30 / 30 …" at bounding box center [384, 320] width 769 height 548
drag, startPoint x: 341, startPoint y: 501, endPoint x: 471, endPoint y: 499, distance: 130.1
click at [476, 500] on div "© Mapbox © OpenStreetMap Improve this map" at bounding box center [384, 320] width 769 height 548
drag, startPoint x: 378, startPoint y: 463, endPoint x: 478, endPoint y: 465, distance: 99.8
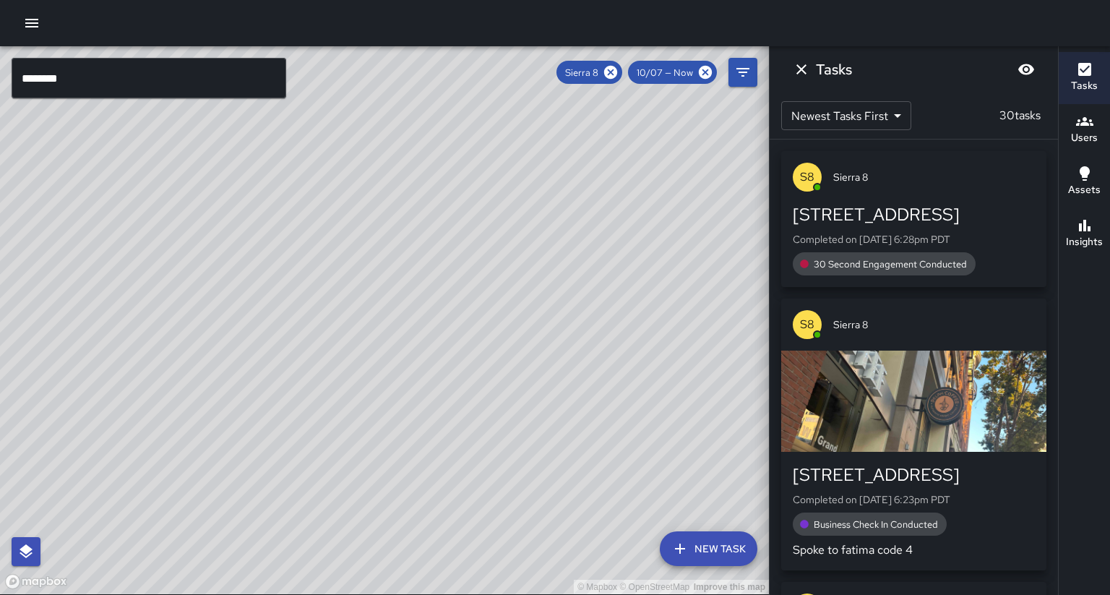
click at [478, 465] on div "© Mapbox © OpenStreetMap Improve this map" at bounding box center [384, 320] width 769 height 548
drag, startPoint x: 512, startPoint y: 468, endPoint x: 469, endPoint y: 470, distance: 42.7
click at [469, 470] on div "© Mapbox © OpenStreetMap Improve this map" at bounding box center [384, 320] width 769 height 548
drag, startPoint x: 454, startPoint y: 464, endPoint x: 447, endPoint y: 466, distance: 7.5
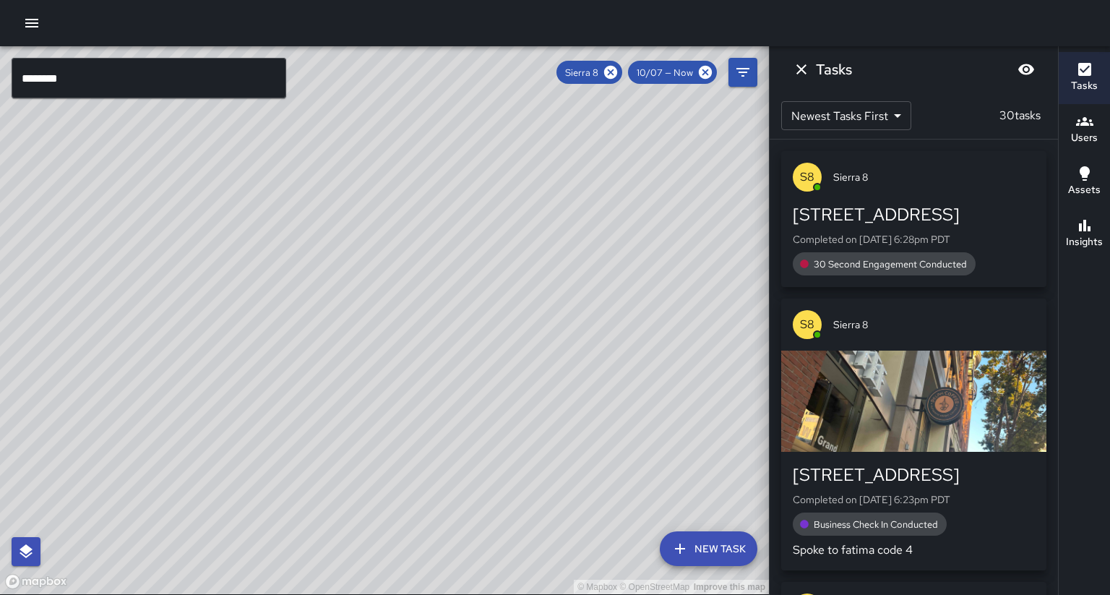
click at [445, 471] on div "© Mapbox © OpenStreetMap Improve this map" at bounding box center [384, 320] width 769 height 548
click at [1096, 208] on button "Insights" at bounding box center [1084, 234] width 51 height 52
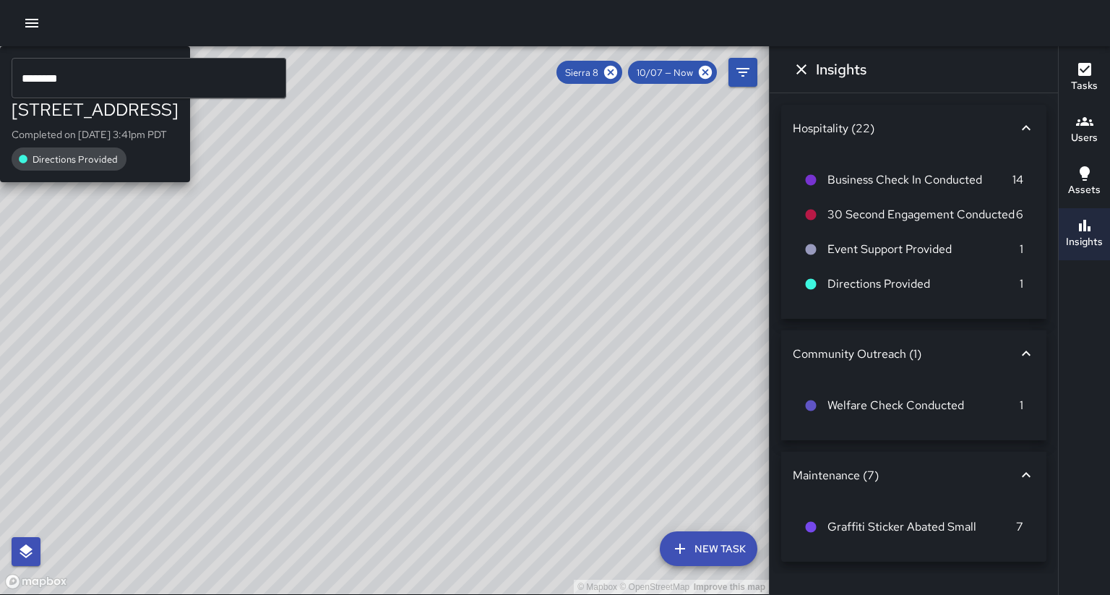
drag, startPoint x: 467, startPoint y: 292, endPoint x: 442, endPoint y: 264, distance: 37.9
click at [442, 264] on div "© Mapbox © OpenStreetMap Improve this map S8 Sierra [STREET_ADDRESS] Completed …" at bounding box center [384, 320] width 769 height 548
drag, startPoint x: 413, startPoint y: 393, endPoint x: 447, endPoint y: 396, distance: 34.1
click at [447, 396] on div "© Mapbox © OpenStreetMap Improve this map S8 Sierra [STREET_ADDRESS] Completed …" at bounding box center [384, 320] width 769 height 548
click at [411, 376] on div "© Mapbox © OpenStreetMap Improve this map S8 Sierra [STREET_ADDRESS] Completed …" at bounding box center [384, 320] width 769 height 548
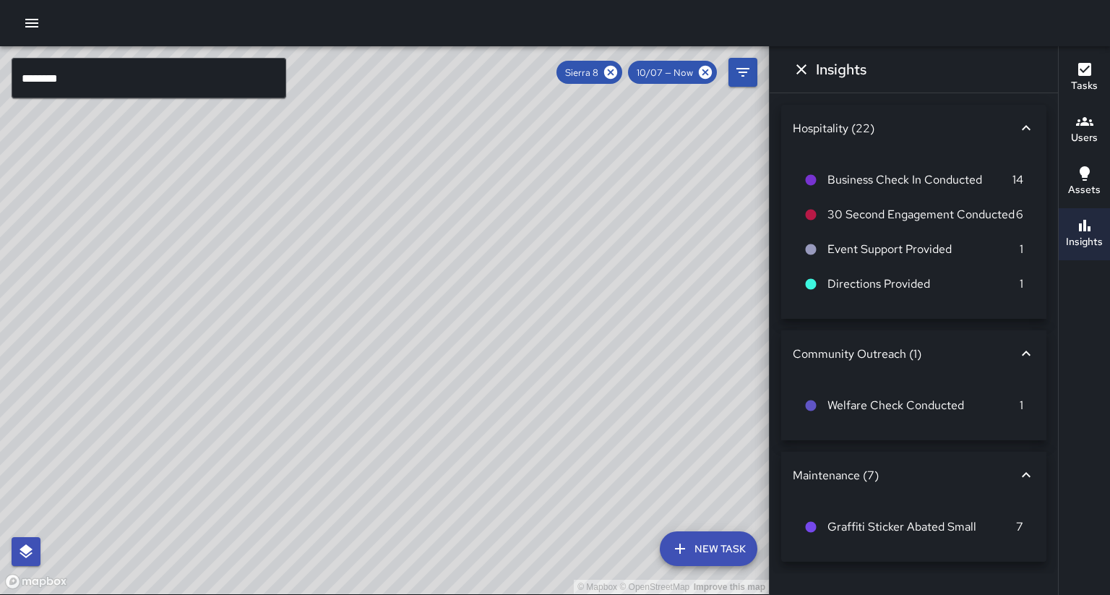
drag, startPoint x: 370, startPoint y: 301, endPoint x: 324, endPoint y: 285, distance: 48.9
click at [324, 285] on div "© Mapbox © OpenStreetMap Improve this map" at bounding box center [384, 320] width 769 height 548
drag, startPoint x: 379, startPoint y: 322, endPoint x: 272, endPoint y: 312, distance: 106.7
click at [416, 318] on div "© Mapbox © OpenStreetMap Improve this map" at bounding box center [384, 320] width 769 height 548
drag, startPoint x: 385, startPoint y: 344, endPoint x: 430, endPoint y: 333, distance: 46.8
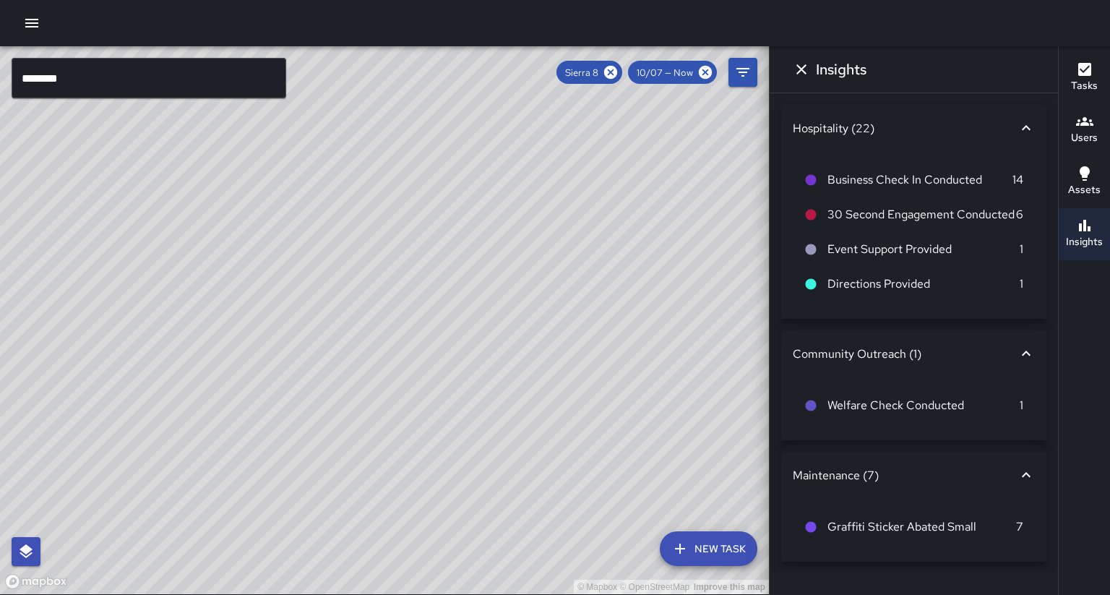
click at [430, 333] on div "© Mapbox © OpenStreetMap Improve this map" at bounding box center [384, 320] width 769 height 548
drag, startPoint x: 391, startPoint y: 361, endPoint x: 437, endPoint y: 286, distance: 87.9
click at [437, 286] on div "© Mapbox © OpenStreetMap Improve this map" at bounding box center [384, 320] width 769 height 548
drag, startPoint x: 398, startPoint y: 364, endPoint x: 408, endPoint y: 331, distance: 34.1
click at [408, 331] on div "© Mapbox © OpenStreetMap Improve this map" at bounding box center [384, 320] width 769 height 548
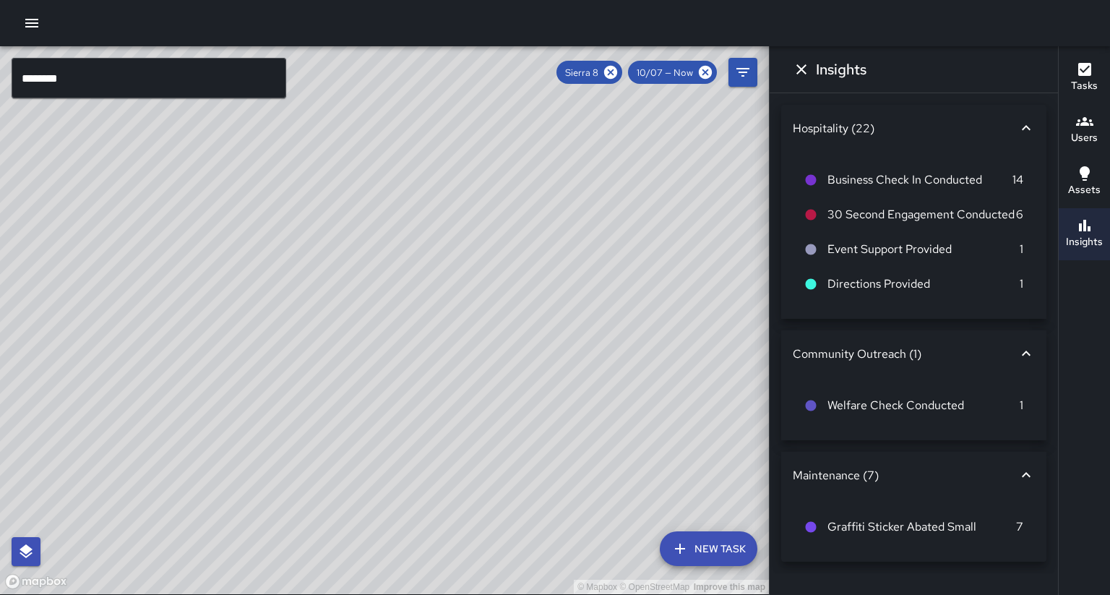
drag, startPoint x: 293, startPoint y: 372, endPoint x: 451, endPoint y: 290, distance: 178.5
click at [457, 283] on div "© Mapbox © OpenStreetMap Improve this map" at bounding box center [384, 320] width 769 height 548
drag, startPoint x: 302, startPoint y: 376, endPoint x: 468, endPoint y: 434, distance: 175.3
click at [468, 434] on div "© Mapbox © OpenStreetMap Improve this map" at bounding box center [384, 320] width 769 height 548
drag, startPoint x: 90, startPoint y: 343, endPoint x: 257, endPoint y: 344, distance: 167.0
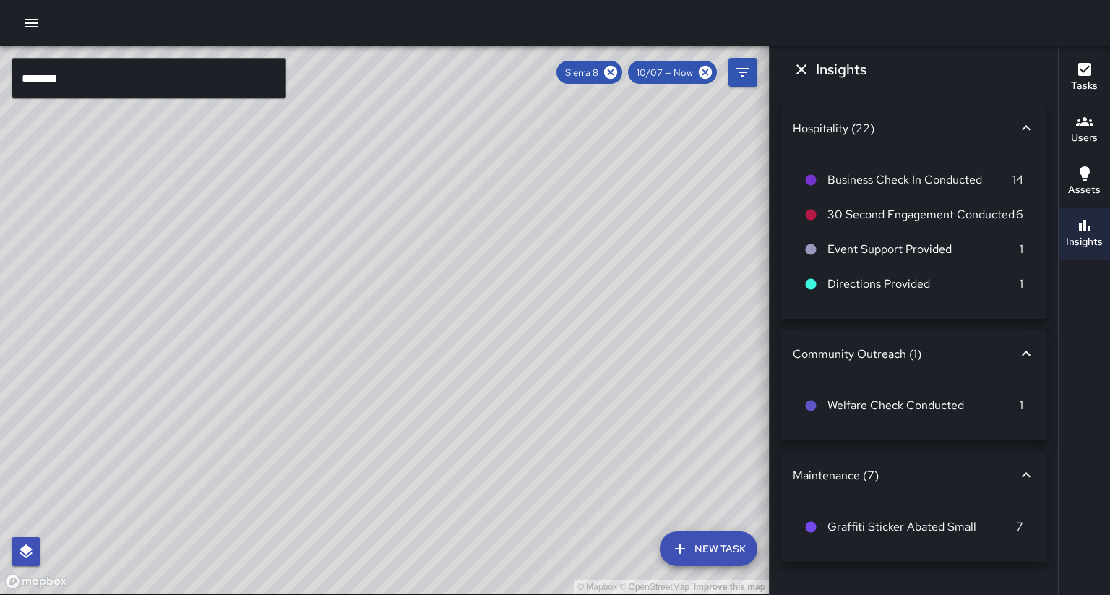
click at [257, 344] on div "© Mapbox © OpenStreetMap Improve this map" at bounding box center [384, 320] width 769 height 548
drag, startPoint x: 370, startPoint y: 353, endPoint x: 314, endPoint y: 330, distance: 61.2
click at [314, 330] on div "© Mapbox © OpenStreetMap Improve this map" at bounding box center [384, 320] width 769 height 548
drag, startPoint x: 298, startPoint y: 361, endPoint x: 262, endPoint y: 353, distance: 36.1
click at [263, 353] on div "© Mapbox © OpenStreetMap Improve this map" at bounding box center [384, 320] width 769 height 548
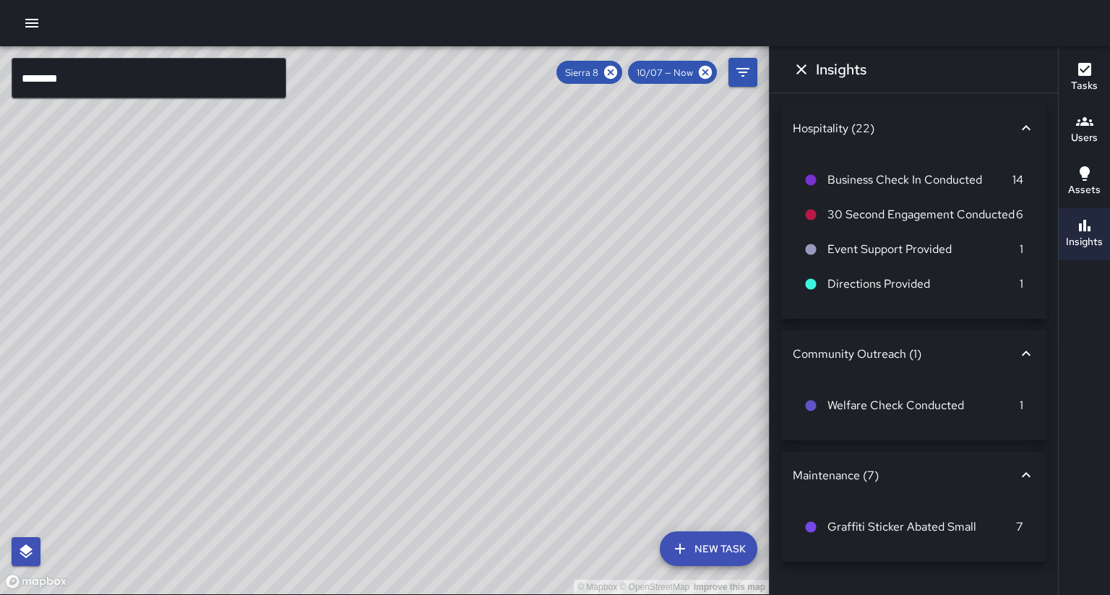
click at [434, 356] on div "© Mapbox © OpenStreetMap Improve this map" at bounding box center [384, 320] width 769 height 548
drag, startPoint x: 288, startPoint y: 333, endPoint x: 366, endPoint y: 335, distance: 78.1
click at [366, 335] on div "© Mapbox © OpenStreetMap Improve this map" at bounding box center [384, 320] width 769 height 548
drag, startPoint x: 538, startPoint y: 347, endPoint x: 176, endPoint y: 347, distance: 361.4
click at [179, 348] on div "© Mapbox © OpenStreetMap Improve this map" at bounding box center [384, 320] width 769 height 548
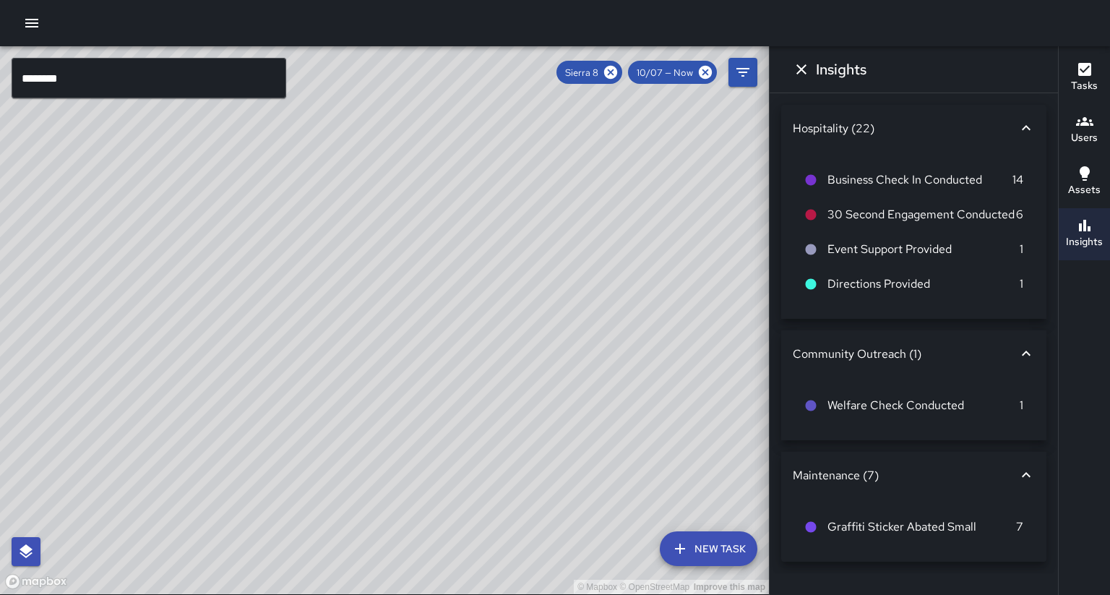
drag, startPoint x: 361, startPoint y: 336, endPoint x: 175, endPoint y: 353, distance: 187.2
click at [175, 353] on div "© Mapbox © OpenStreetMap Improve this map" at bounding box center [384, 320] width 769 height 548
click at [200, 344] on div "© Mapbox © OpenStreetMap Improve this map" at bounding box center [384, 320] width 769 height 548
drag, startPoint x: 306, startPoint y: 359, endPoint x: 264, endPoint y: 280, distance: 89.0
click at [264, 280] on div "© Mapbox © OpenStreetMap Improve this map" at bounding box center [384, 320] width 769 height 548
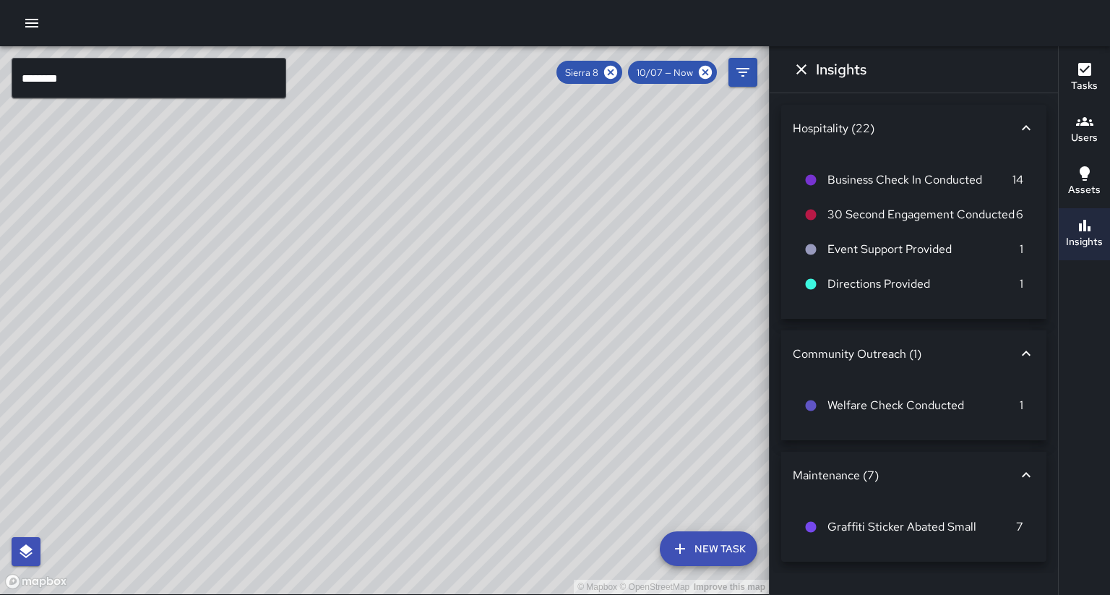
drag, startPoint x: 277, startPoint y: 287, endPoint x: 293, endPoint y: 455, distance: 168.4
click at [293, 455] on div "© Mapbox © OpenStreetMap Improve this map" at bounding box center [384, 320] width 769 height 548
drag, startPoint x: 356, startPoint y: 323, endPoint x: 309, endPoint y: 474, distance: 158.0
click at [309, 474] on div "© Mapbox © OpenStreetMap Improve this map" at bounding box center [384, 320] width 769 height 548
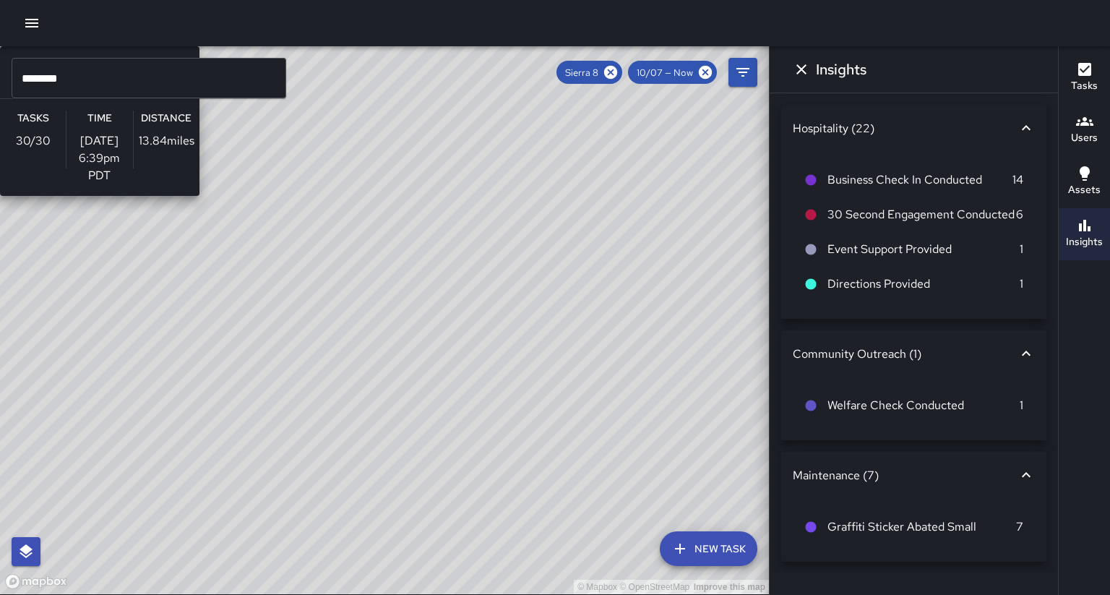
drag, startPoint x: 279, startPoint y: 361, endPoint x: 419, endPoint y: 379, distance: 140.6
click at [417, 377] on div "© Mapbox © OpenStreetMap Improve this map S8 Sierra 8 Supervisor Tasks 30 / 30 …" at bounding box center [384, 320] width 769 height 548
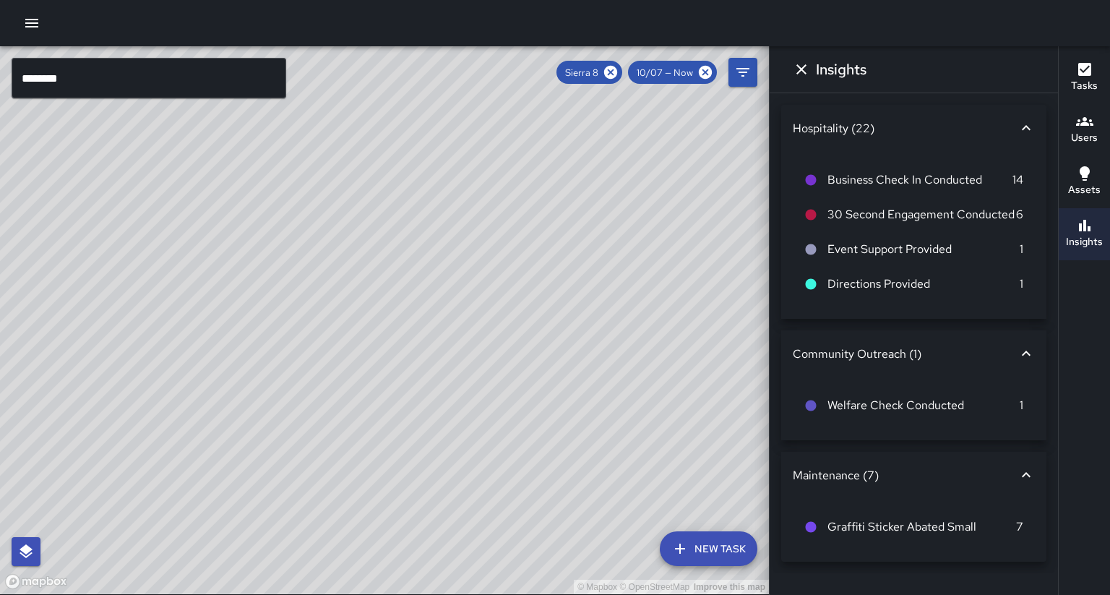
drag, startPoint x: 464, startPoint y: 365, endPoint x: 170, endPoint y: 356, distance: 294.3
click at [170, 356] on div "© Mapbox © OpenStreetMap Improve this map" at bounding box center [384, 320] width 769 height 548
drag, startPoint x: 348, startPoint y: 348, endPoint x: 451, endPoint y: 305, distance: 111.4
click at [451, 305] on div "© Mapbox © OpenStreetMap Improve this map" at bounding box center [384, 320] width 769 height 548
drag, startPoint x: 337, startPoint y: 412, endPoint x: 489, endPoint y: 340, distance: 168.1
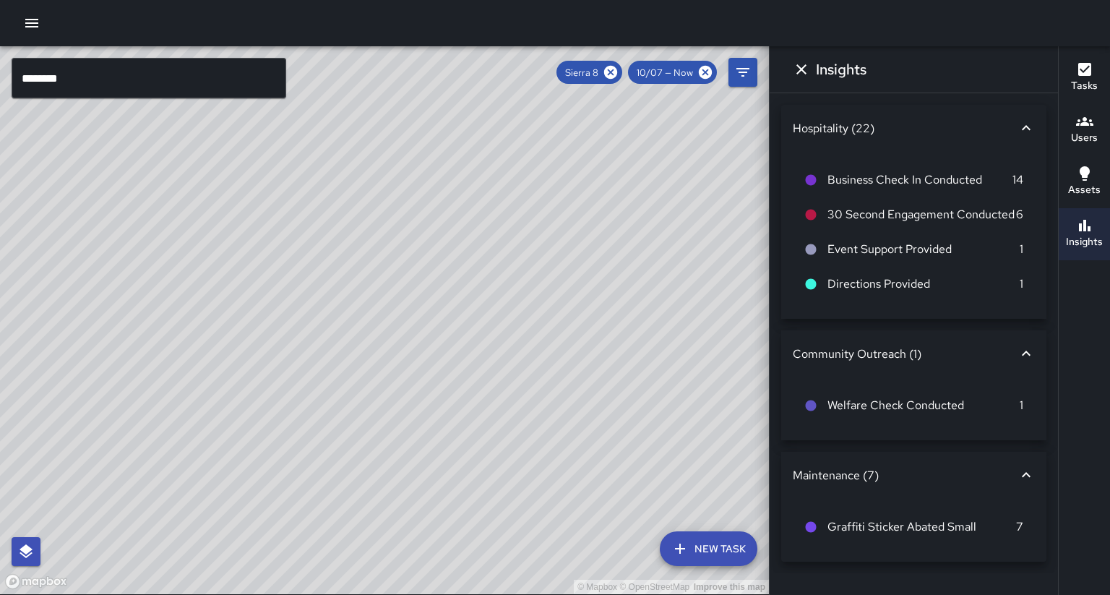
click at [489, 340] on div "© Mapbox © OpenStreetMap Improve this map" at bounding box center [384, 320] width 769 height 548
drag, startPoint x: 457, startPoint y: 322, endPoint x: 355, endPoint y: 307, distance: 103.0
click at [355, 307] on div "© Mapbox © OpenStreetMap Improve this map" at bounding box center [384, 320] width 769 height 548
drag, startPoint x: 428, startPoint y: 348, endPoint x: 413, endPoint y: 341, distance: 15.9
click at [413, 341] on div "© Mapbox © OpenStreetMap Improve this map" at bounding box center [384, 320] width 769 height 548
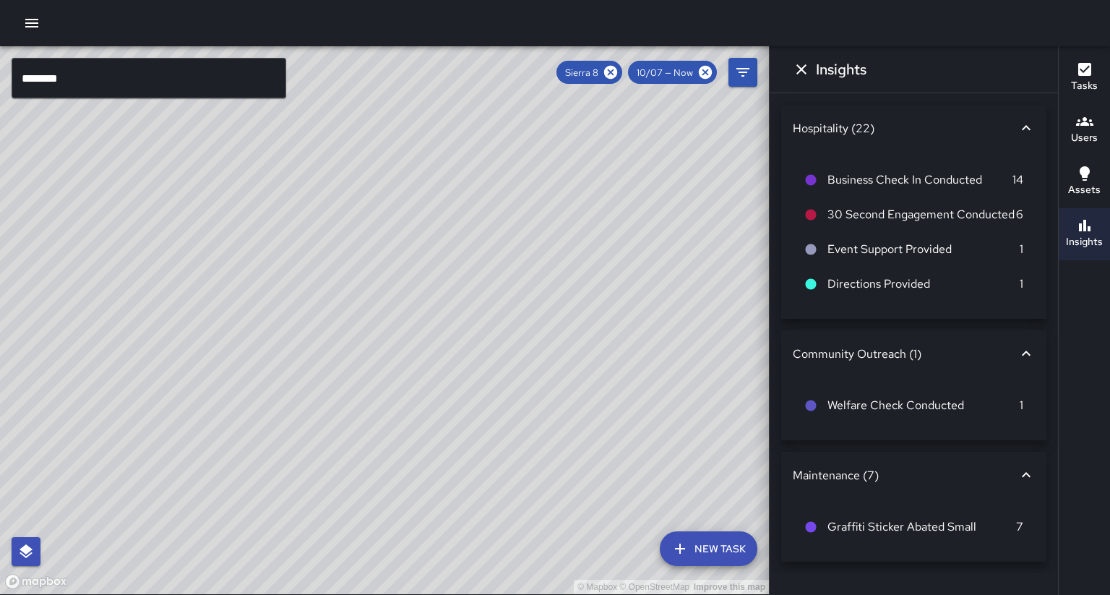
drag, startPoint x: 370, startPoint y: 331, endPoint x: 359, endPoint y: 297, distance: 35.7
click at [388, 285] on div "© Mapbox © OpenStreetMap Improve this map" at bounding box center [384, 320] width 769 height 548
click at [359, 297] on div "© Mapbox © OpenStreetMap Improve this map" at bounding box center [384, 320] width 769 height 548
drag, startPoint x: 401, startPoint y: 249, endPoint x: 271, endPoint y: 450, distance: 239.4
click at [271, 450] on div "© Mapbox © OpenStreetMap Improve this map" at bounding box center [384, 320] width 769 height 548
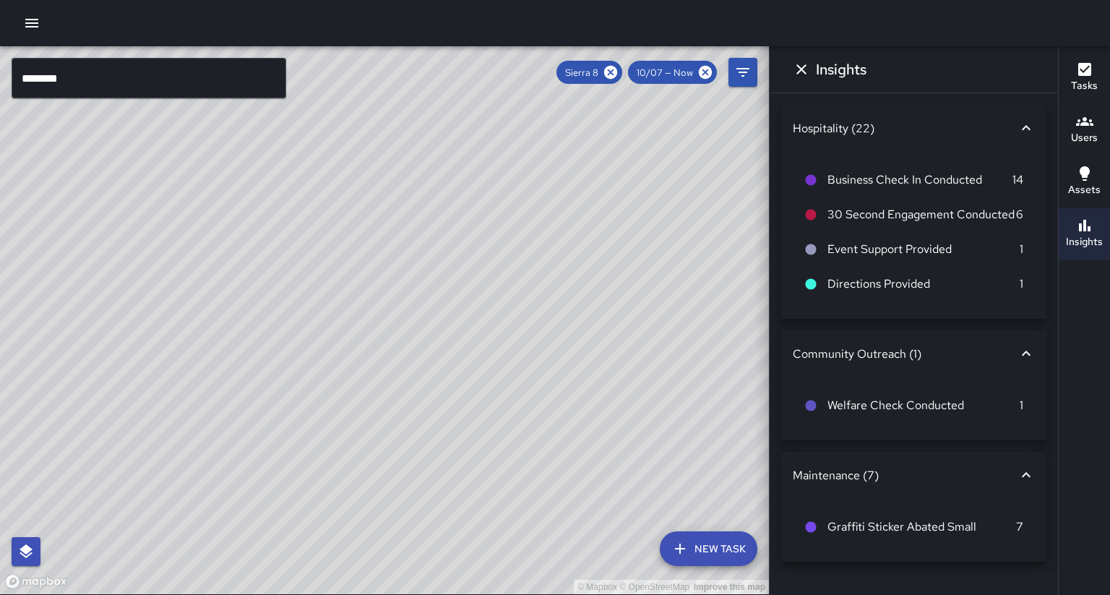
drag, startPoint x: 330, startPoint y: 396, endPoint x: 371, endPoint y: 319, distance: 87.6
click at [411, 250] on div "© Mapbox © OpenStreetMap Improve this map" at bounding box center [384, 320] width 769 height 548
drag, startPoint x: 353, startPoint y: 379, endPoint x: 356, endPoint y: 265, distance: 113.5
click at [356, 265] on div "© Mapbox © OpenStreetMap Improve this map" at bounding box center [384, 320] width 769 height 548
drag, startPoint x: 457, startPoint y: 304, endPoint x: 306, endPoint y: 395, distance: 176.8
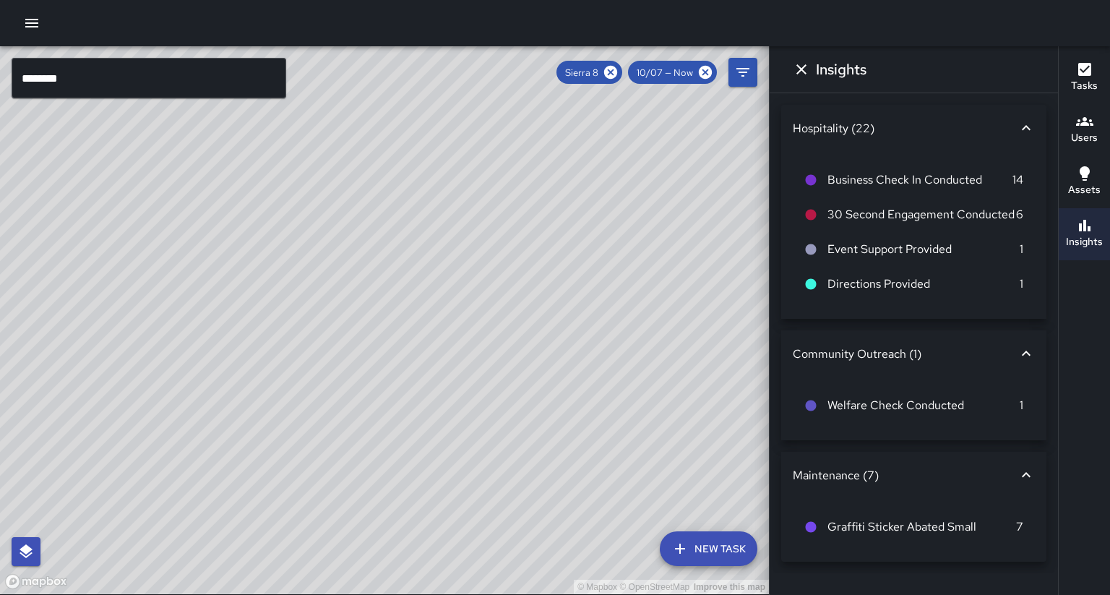
click at [306, 395] on div "© Mapbox © OpenStreetMap Improve this map" at bounding box center [384, 320] width 769 height 548
drag, startPoint x: 366, startPoint y: 288, endPoint x: 364, endPoint y: 364, distance: 75.2
click at [364, 364] on div "© Mapbox © OpenStreetMap Improve this map" at bounding box center [384, 320] width 769 height 548
drag, startPoint x: 334, startPoint y: 324, endPoint x: 218, endPoint y: 278, distance: 125.2
click at [219, 278] on div "© Mapbox © OpenStreetMap Improve this map" at bounding box center [384, 320] width 769 height 548
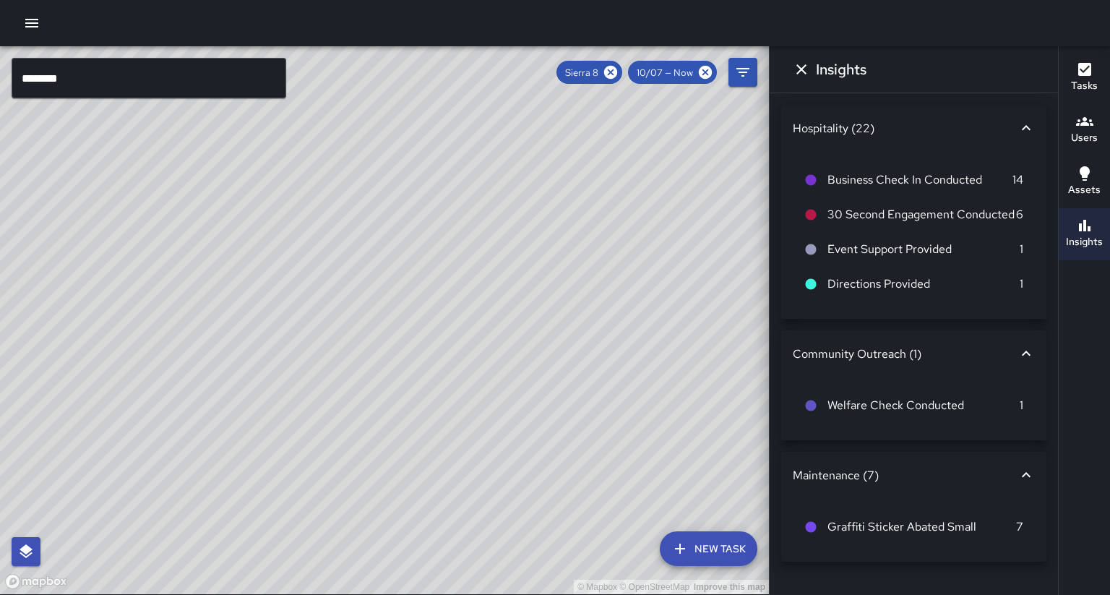
drag, startPoint x: 521, startPoint y: 301, endPoint x: 345, endPoint y: 319, distance: 177.3
click at [345, 319] on div "© Mapbox © OpenStreetMap Improve this map" at bounding box center [384, 320] width 769 height 548
drag, startPoint x: 343, startPoint y: 318, endPoint x: 372, endPoint y: 336, distance: 34.7
click at [373, 336] on div "© Mapbox © OpenStreetMap Improve this map" at bounding box center [384, 320] width 769 height 548
drag, startPoint x: 267, startPoint y: 306, endPoint x: 320, endPoint y: 348, distance: 67.4
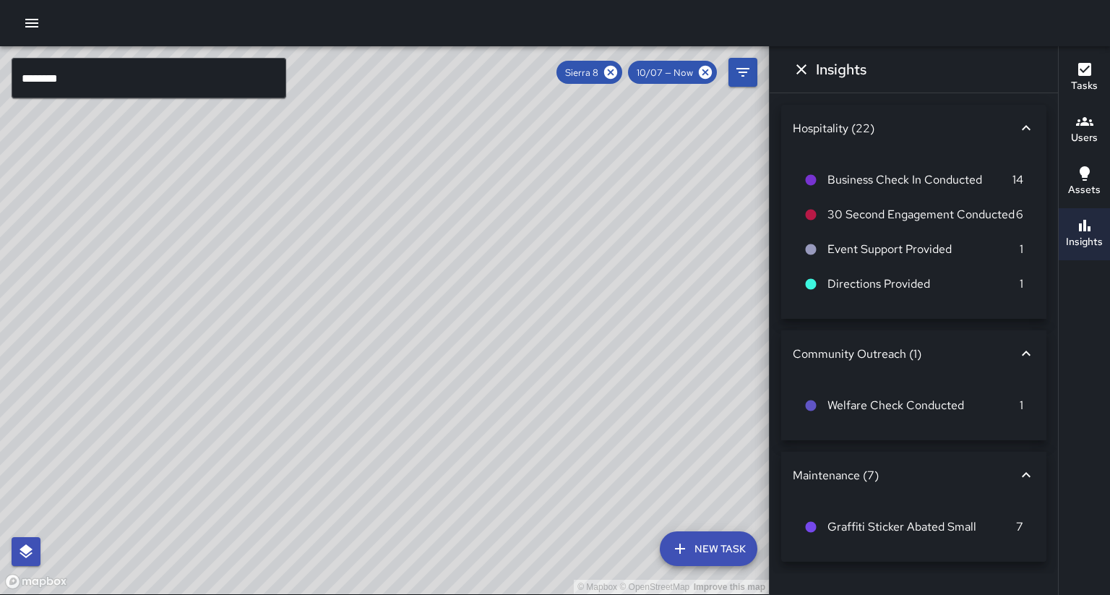
click at [320, 348] on div "© Mapbox © OpenStreetMap Improve this map" at bounding box center [384, 320] width 769 height 548
drag, startPoint x: 244, startPoint y: 336, endPoint x: 353, endPoint y: 349, distance: 109.9
click at [353, 349] on div "© Mapbox © OpenStreetMap Improve this map" at bounding box center [384, 320] width 769 height 548
click at [360, 356] on div "© Mapbox © OpenStreetMap Improve this map" at bounding box center [384, 320] width 769 height 548
drag, startPoint x: 360, startPoint y: 356, endPoint x: 311, endPoint y: 356, distance: 49.2
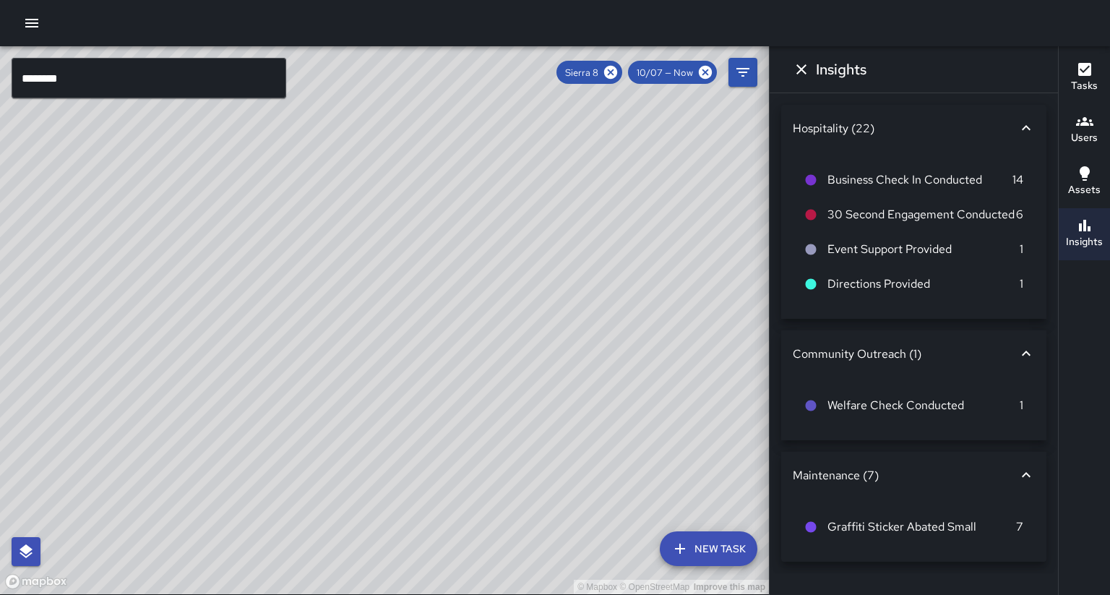
click at [311, 356] on div "© Mapbox © OpenStreetMap Improve this map" at bounding box center [384, 320] width 769 height 548
drag, startPoint x: 318, startPoint y: 408, endPoint x: 416, endPoint y: 309, distance: 140.0
click at [416, 309] on div "© Mapbox © OpenStreetMap Improve this map" at bounding box center [384, 320] width 769 height 548
drag, startPoint x: 338, startPoint y: 370, endPoint x: 379, endPoint y: 327, distance: 59.3
click at [379, 327] on div "© Mapbox © OpenStreetMap Improve this map" at bounding box center [384, 320] width 769 height 548
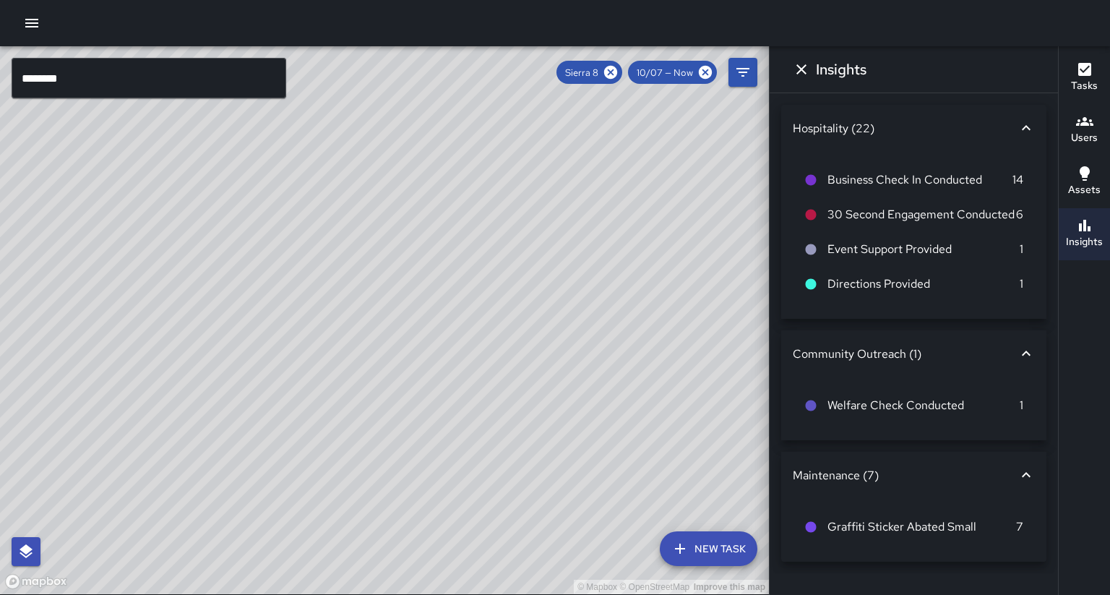
drag, startPoint x: 361, startPoint y: 364, endPoint x: 405, endPoint y: 304, distance: 74.5
click at [405, 304] on div "© Mapbox © OpenStreetMap Improve this map" at bounding box center [384, 320] width 769 height 548
drag, startPoint x: 364, startPoint y: 356, endPoint x: 387, endPoint y: 309, distance: 52.4
click at [387, 309] on div "© Mapbox © OpenStreetMap Improve this map" at bounding box center [384, 320] width 769 height 548
drag, startPoint x: 459, startPoint y: 232, endPoint x: 370, endPoint y: 342, distance: 141.3
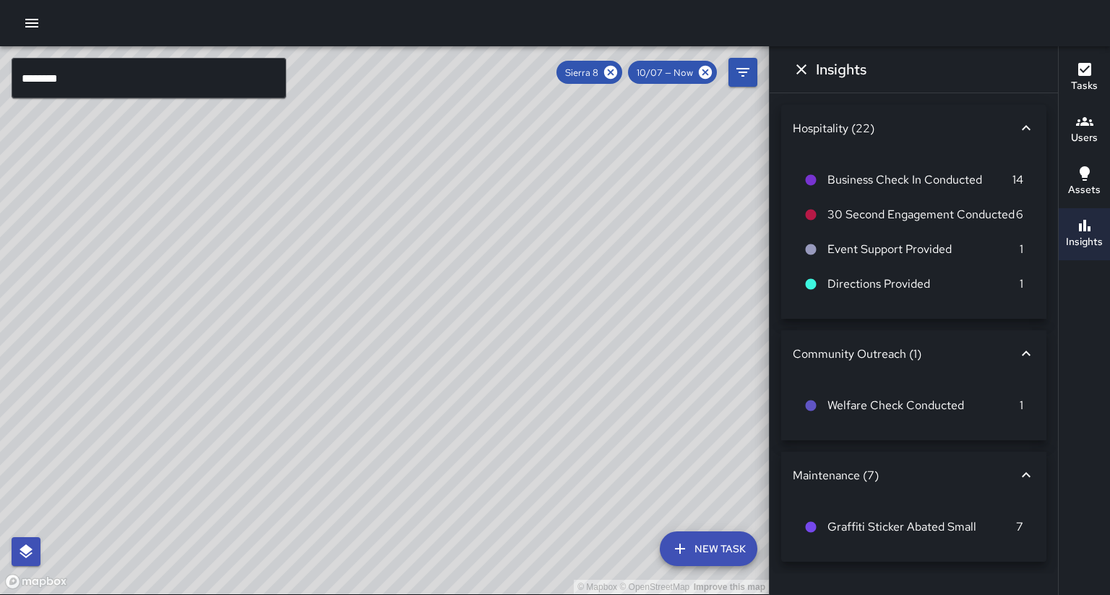
click at [370, 342] on div "© Mapbox © OpenStreetMap Improve this map" at bounding box center [384, 320] width 769 height 548
drag, startPoint x: 402, startPoint y: 308, endPoint x: 359, endPoint y: 390, distance: 92.8
click at [359, 390] on div "© Mapbox © OpenStreetMap Improve this map" at bounding box center [384, 320] width 769 height 548
drag, startPoint x: 354, startPoint y: 347, endPoint x: 275, endPoint y: 484, distance: 158.7
click at [314, 521] on div "© Mapbox © OpenStreetMap Improve this map" at bounding box center [384, 320] width 769 height 548
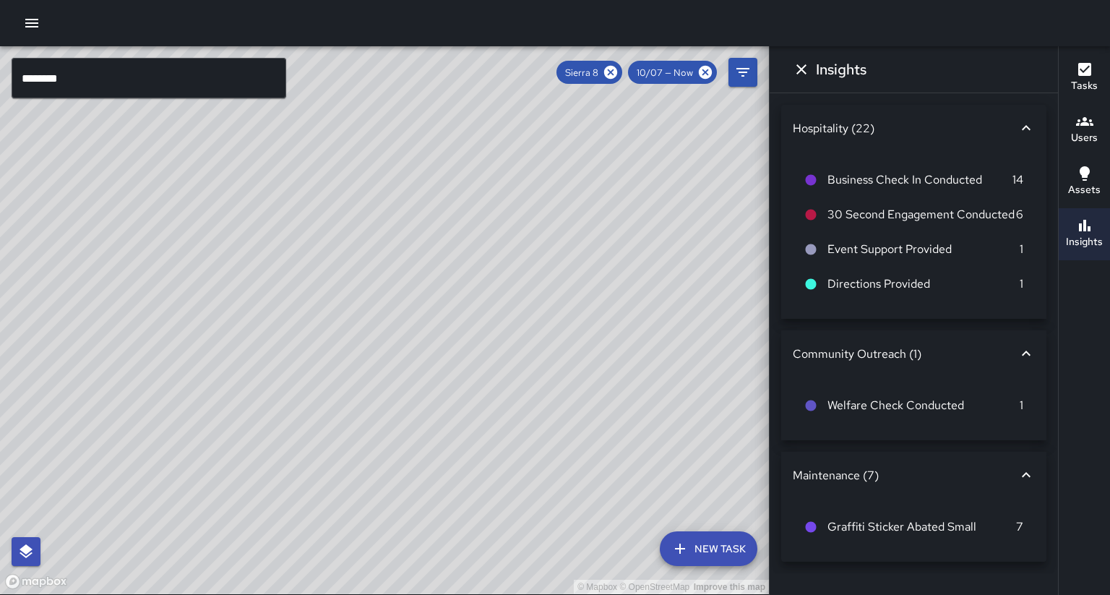
drag, startPoint x: 249, startPoint y: 398, endPoint x: 140, endPoint y: 593, distance: 224.2
click at [140, 593] on div "© Mapbox © OpenStreetMap Improve this map" at bounding box center [384, 320] width 769 height 548
drag, startPoint x: 298, startPoint y: 388, endPoint x: 460, endPoint y: 259, distance: 207.8
drag, startPoint x: 303, startPoint y: 437, endPoint x: 535, endPoint y: 356, distance: 246.0
click at [535, 356] on div "© Mapbox © OpenStreetMap Improve this map" at bounding box center [384, 320] width 769 height 548
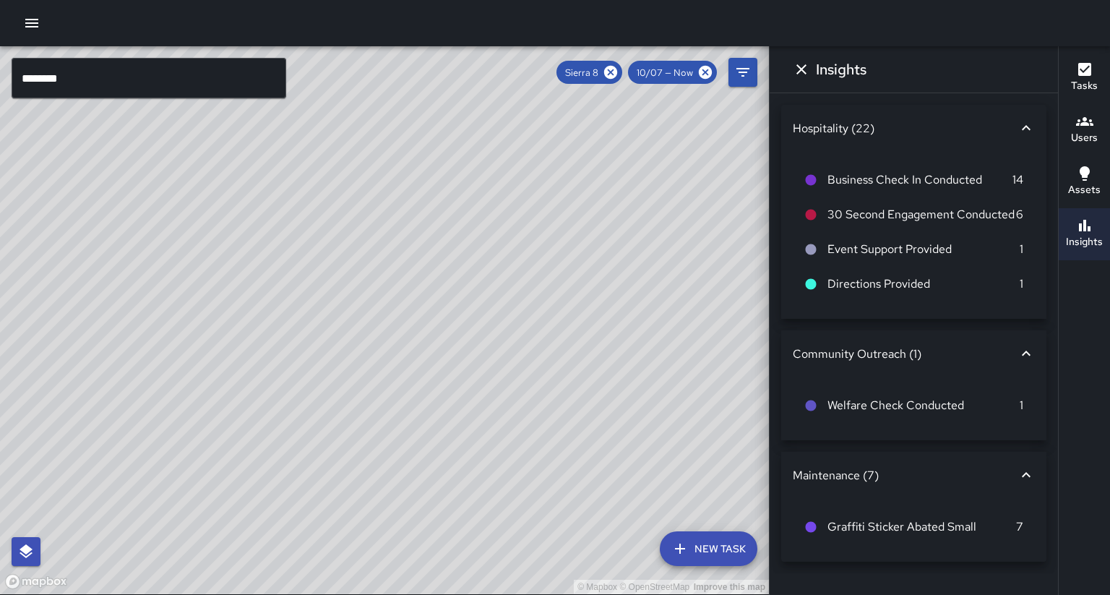
click at [469, 395] on div "© Mapbox © OpenStreetMap Improve this map" at bounding box center [384, 320] width 769 height 548
drag, startPoint x: 468, startPoint y: 393, endPoint x: 236, endPoint y: 248, distance: 274.4
click at [236, 248] on div "© Mapbox © OpenStreetMap Improve this map" at bounding box center [384, 320] width 769 height 548
drag, startPoint x: 312, startPoint y: 257, endPoint x: 298, endPoint y: 353, distance: 97.8
click at [299, 354] on div "© Mapbox © OpenStreetMap Improve this map" at bounding box center [384, 320] width 769 height 548
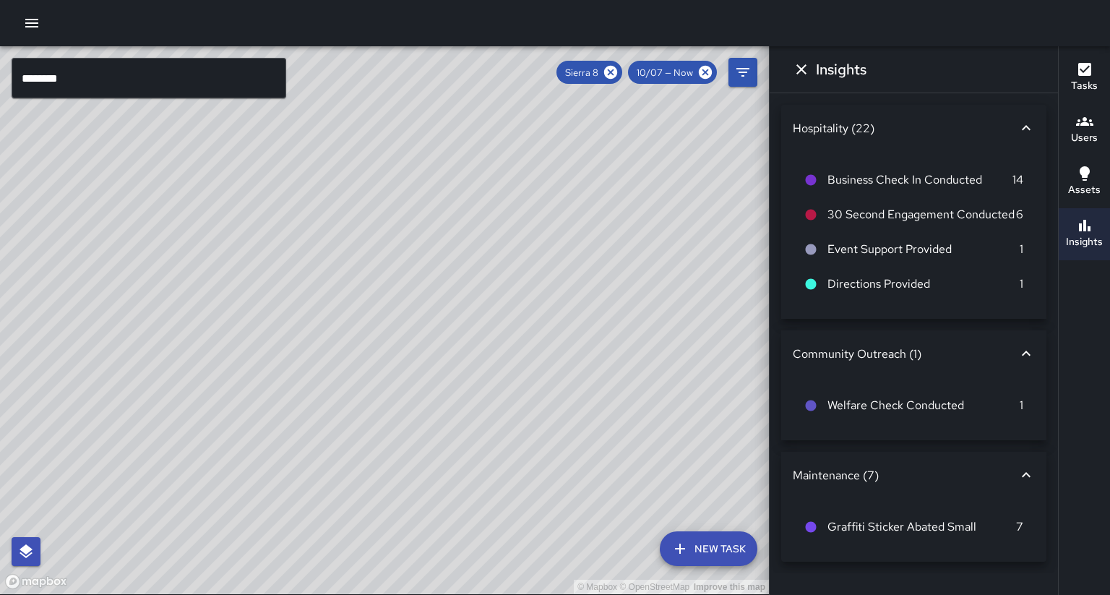
drag, startPoint x: 360, startPoint y: 338, endPoint x: 395, endPoint y: 326, distance: 36.8
click at [395, 326] on div "© Mapbox © OpenStreetMap Improve this map" at bounding box center [384, 320] width 769 height 548
drag, startPoint x: 380, startPoint y: 330, endPoint x: 377, endPoint y: 320, distance: 10.1
click at [377, 320] on div "© Mapbox © OpenStreetMap Improve this map" at bounding box center [384, 320] width 769 height 548
click at [617, 77] on icon at bounding box center [610, 72] width 13 height 13
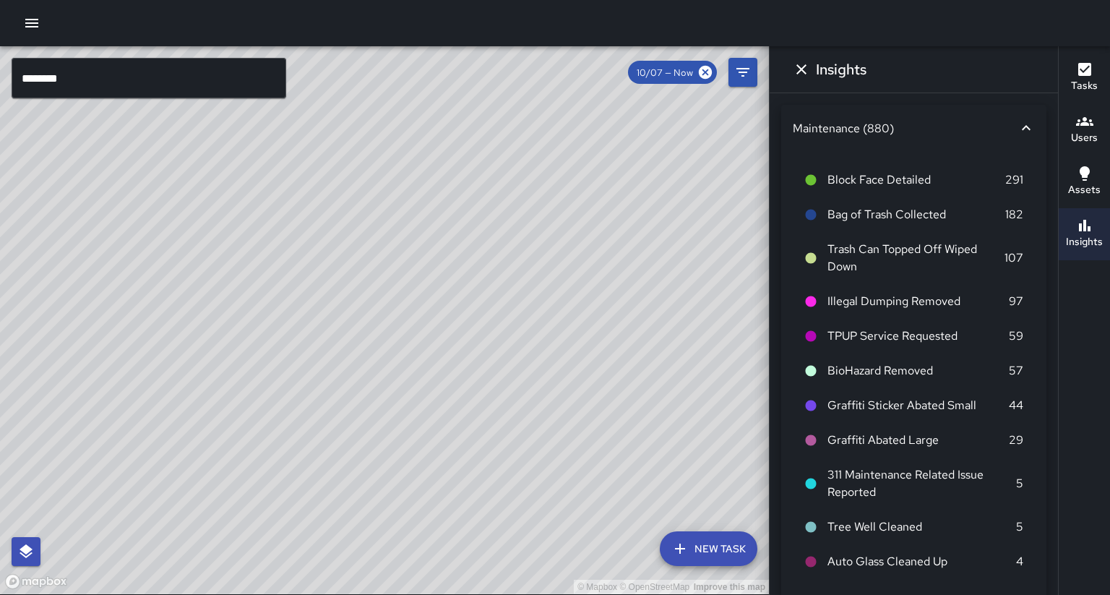
drag, startPoint x: 588, startPoint y: 215, endPoint x: 545, endPoint y: 213, distance: 42.7
click at [545, 213] on div "© Mapbox © OpenStreetMap Improve this map" at bounding box center [384, 320] width 769 height 548
drag, startPoint x: 483, startPoint y: 259, endPoint x: 591, endPoint y: 136, distance: 163.9
click at [592, 137] on div "© Mapbox © OpenStreetMap Improve this map" at bounding box center [384, 320] width 769 height 548
drag, startPoint x: 410, startPoint y: 269, endPoint x: 445, endPoint y: 194, distance: 83.1
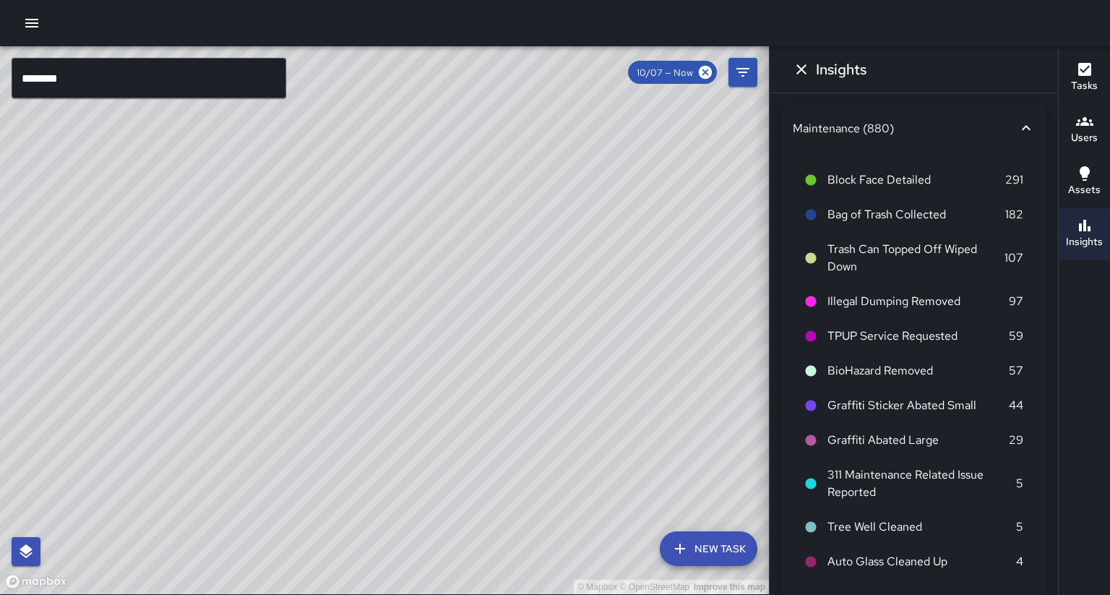
click at [445, 193] on div "© Mapbox © OpenStreetMap Improve this map" at bounding box center [384, 320] width 769 height 548
drag, startPoint x: 419, startPoint y: 301, endPoint x: 433, endPoint y: 220, distance: 81.4
click at [433, 220] on div "© Mapbox © OpenStreetMap Improve this map" at bounding box center [384, 320] width 769 height 548
drag, startPoint x: 466, startPoint y: 282, endPoint x: 395, endPoint y: 358, distance: 103.8
click at [395, 358] on div "© Mapbox © OpenStreetMap Improve this map H8 Hotel 8 [STREET_ADDRESS][PERSON_NA…" at bounding box center [384, 320] width 769 height 548
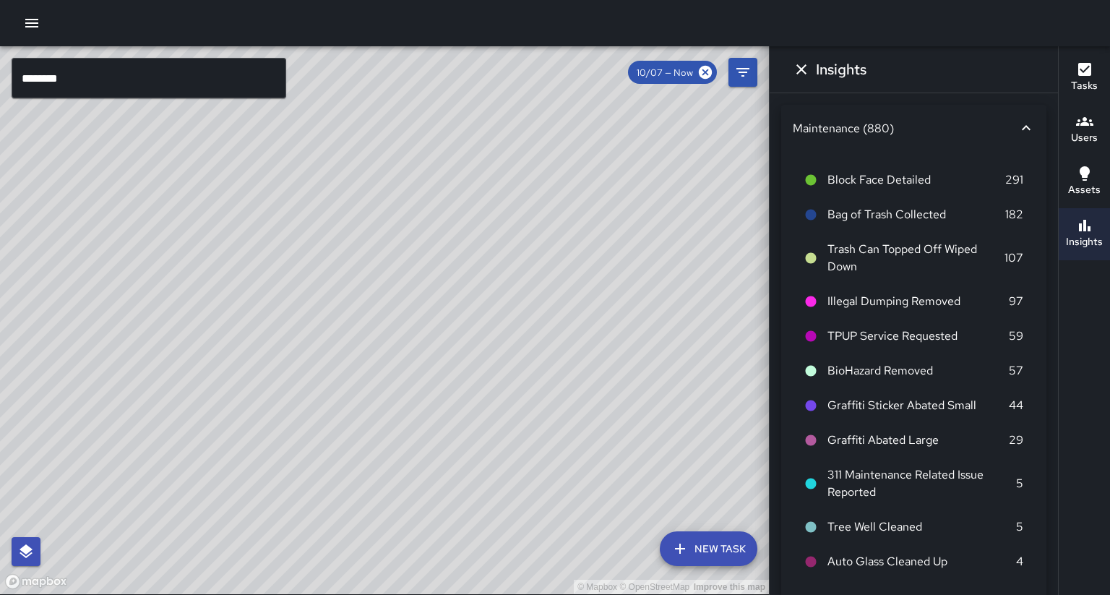
drag, startPoint x: 386, startPoint y: 373, endPoint x: 468, endPoint y: 326, distance: 94.9
click at [468, 326] on div "© Mapbox © OpenStreetMap Improve this map" at bounding box center [384, 320] width 769 height 548
drag, startPoint x: 421, startPoint y: 390, endPoint x: 645, endPoint y: 239, distance: 270.0
click at [645, 239] on div "© Mapbox © OpenStreetMap Improve this map" at bounding box center [384, 320] width 769 height 548
drag, startPoint x: 402, startPoint y: 403, endPoint x: 489, endPoint y: 312, distance: 125.8
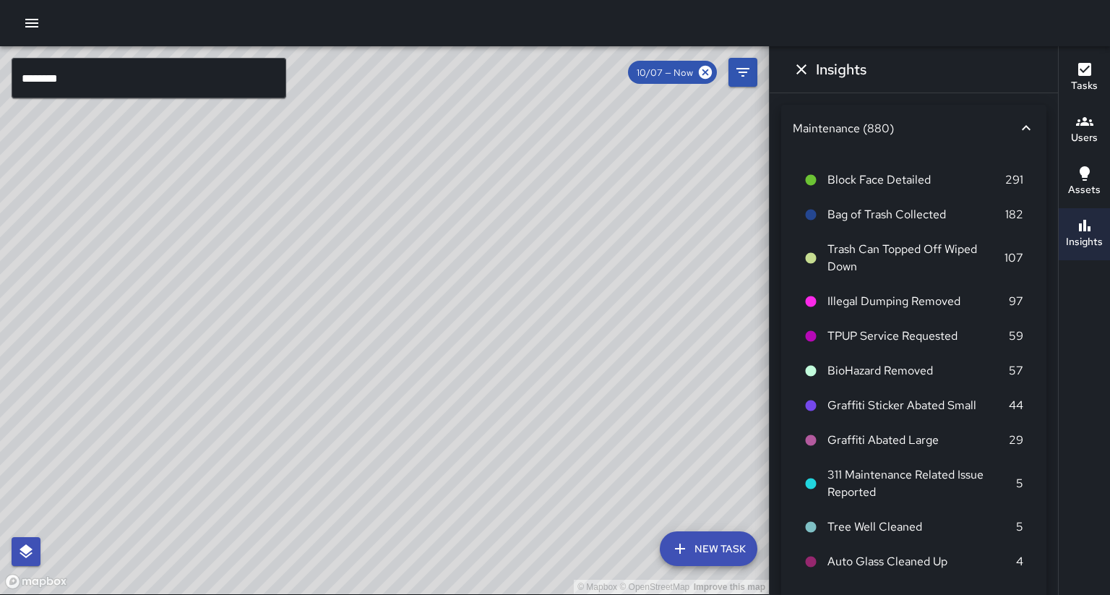
click at [489, 312] on div "© Mapbox © OpenStreetMap Improve this map" at bounding box center [384, 320] width 769 height 548
click at [384, 317] on div "© Mapbox © OpenStreetMap Improve this map" at bounding box center [384, 320] width 769 height 548
click at [424, 330] on div "© Mapbox © OpenStreetMap Improve this map" at bounding box center [384, 320] width 769 height 548
drag, startPoint x: 538, startPoint y: 288, endPoint x: 342, endPoint y: 375, distance: 214.2
click at [341, 375] on div "© Mapbox © OpenStreetMap Improve this map" at bounding box center [384, 320] width 769 height 548
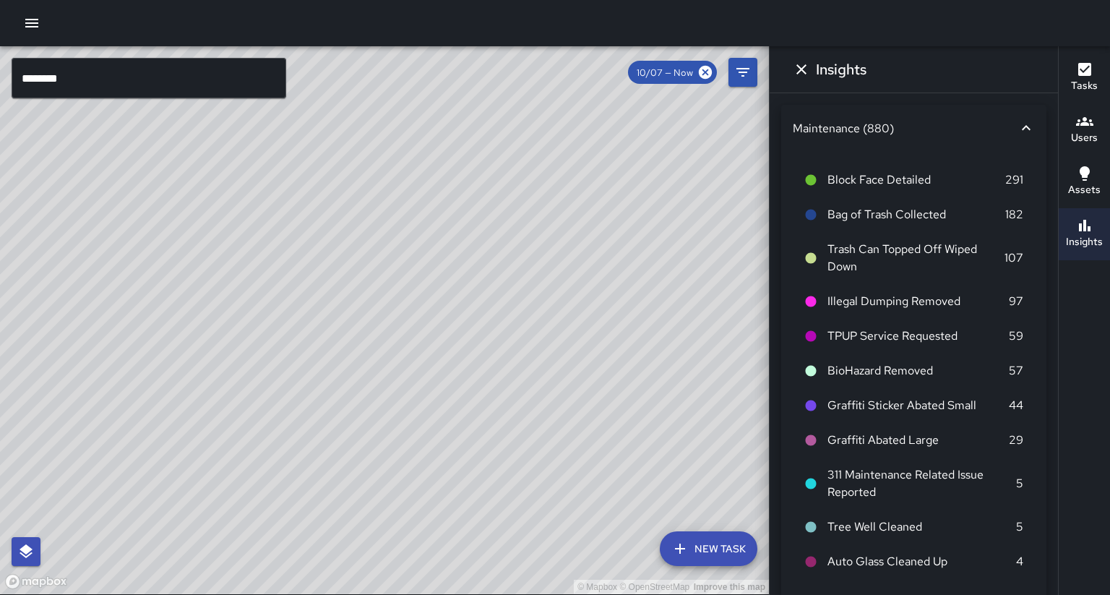
drag, startPoint x: 345, startPoint y: 370, endPoint x: 366, endPoint y: 330, distance: 45.9
click at [366, 330] on div "© Mapbox © OpenStreetMap Improve this map" at bounding box center [384, 320] width 769 height 548
